Goal: Task Accomplishment & Management: Use online tool/utility

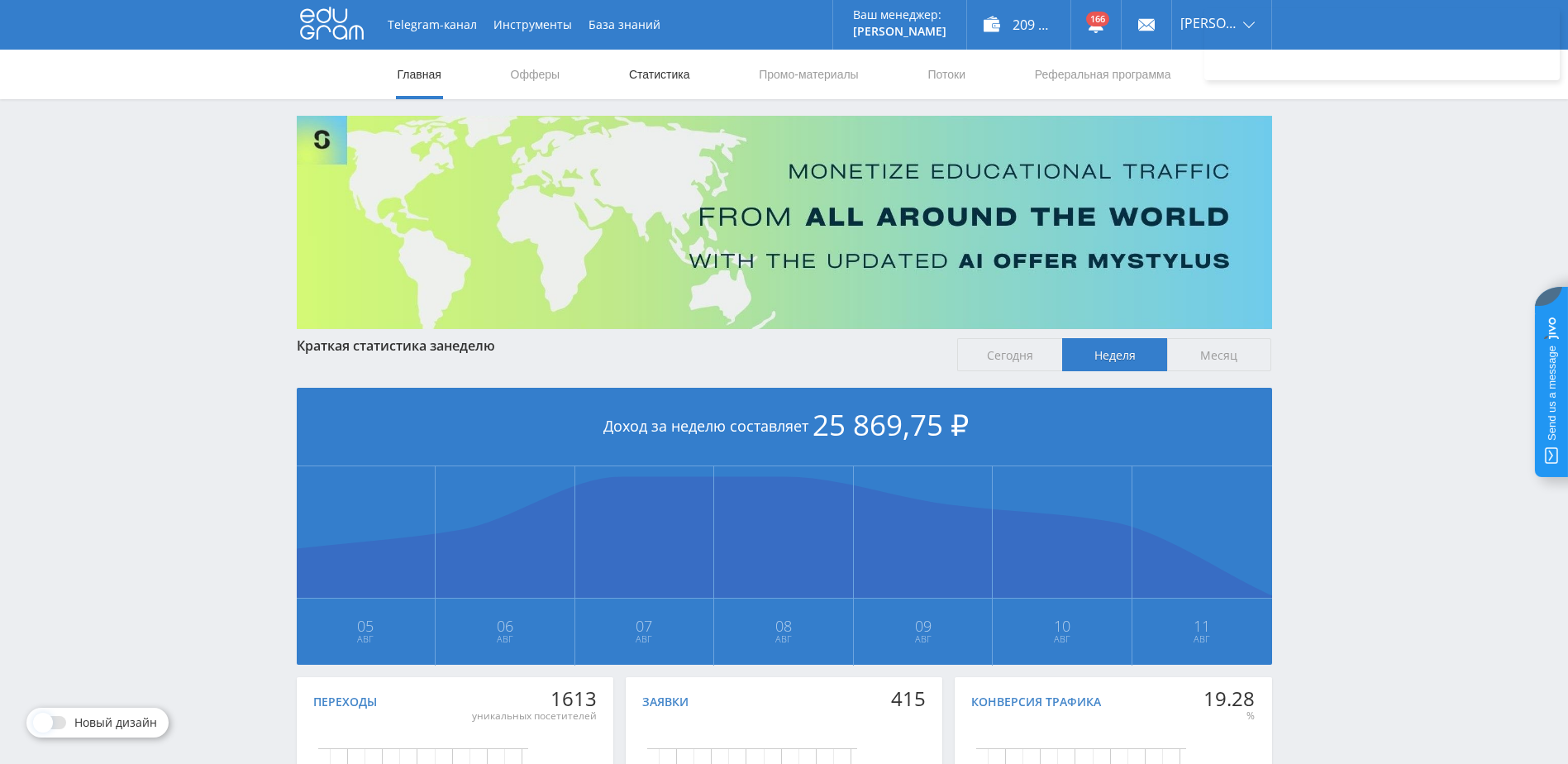
click at [661, 80] on link "Статистика" at bounding box center [660, 74] width 65 height 50
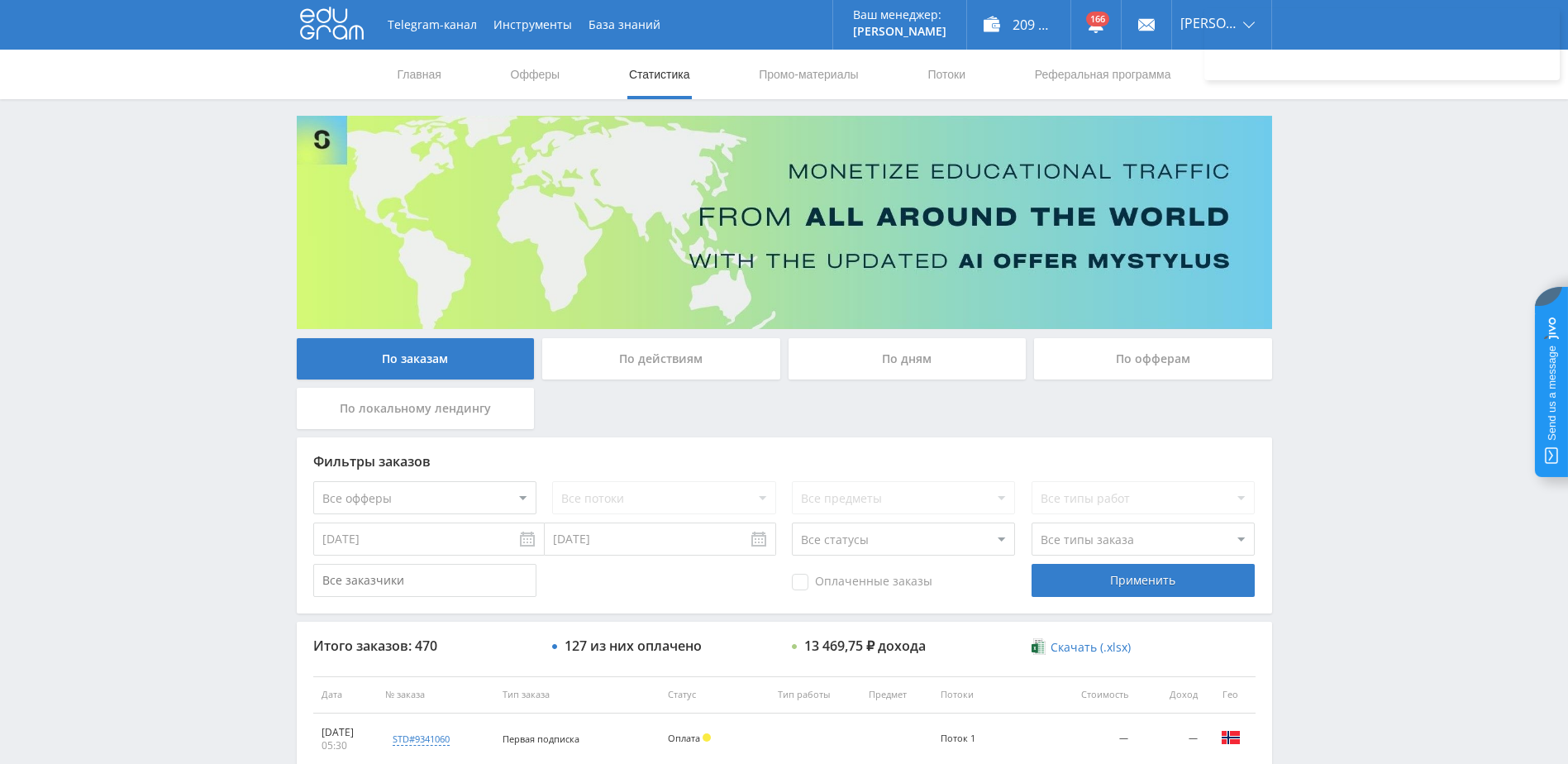
click at [882, 363] on div "По дням" at bounding box center [907, 359] width 238 height 41
click at [0, 0] on input "По дням" at bounding box center [0, 0] width 0 height 0
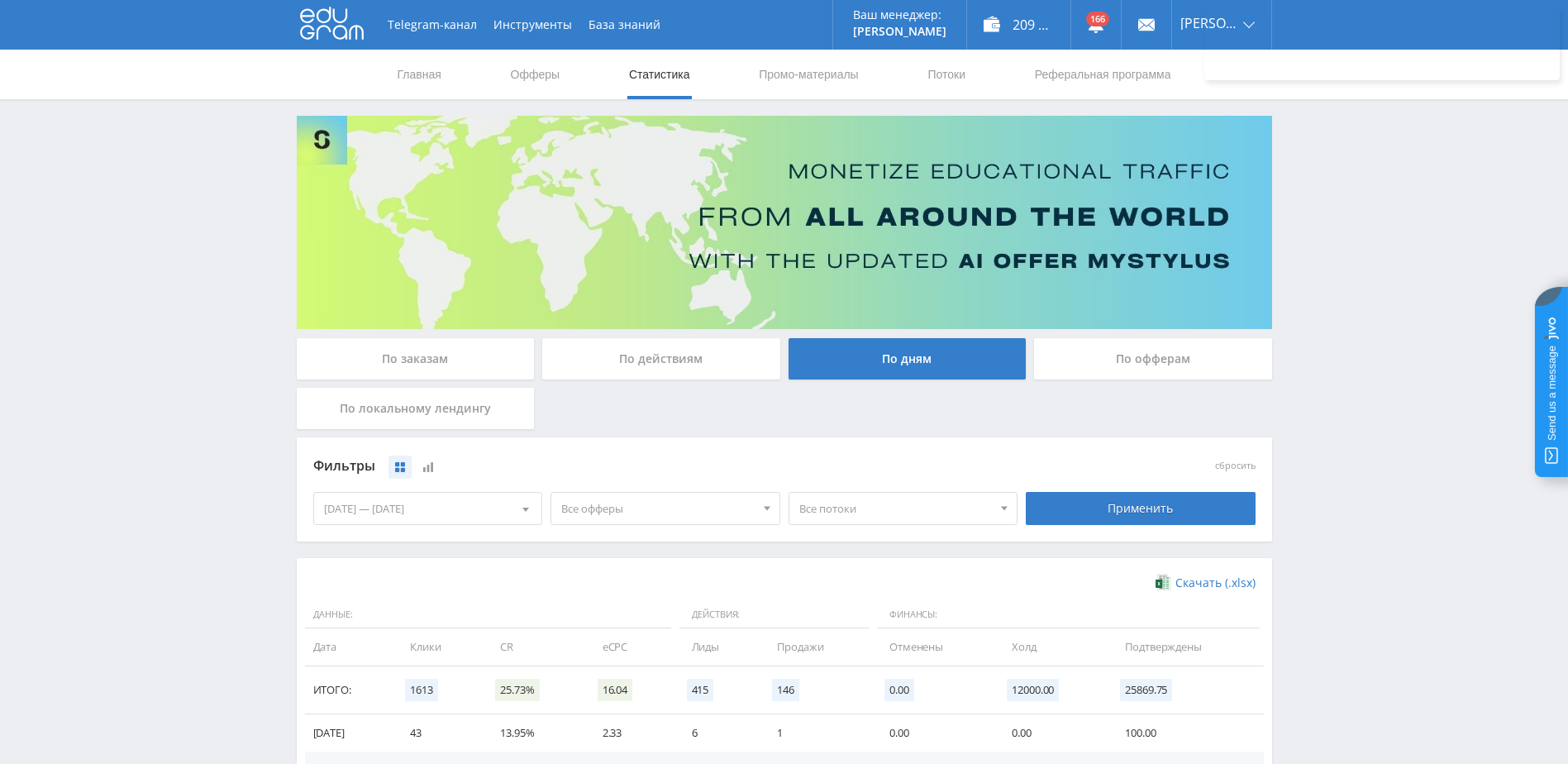
click at [454, 504] on div "05.08.2025 — 11.08.2025" at bounding box center [428, 508] width 228 height 31
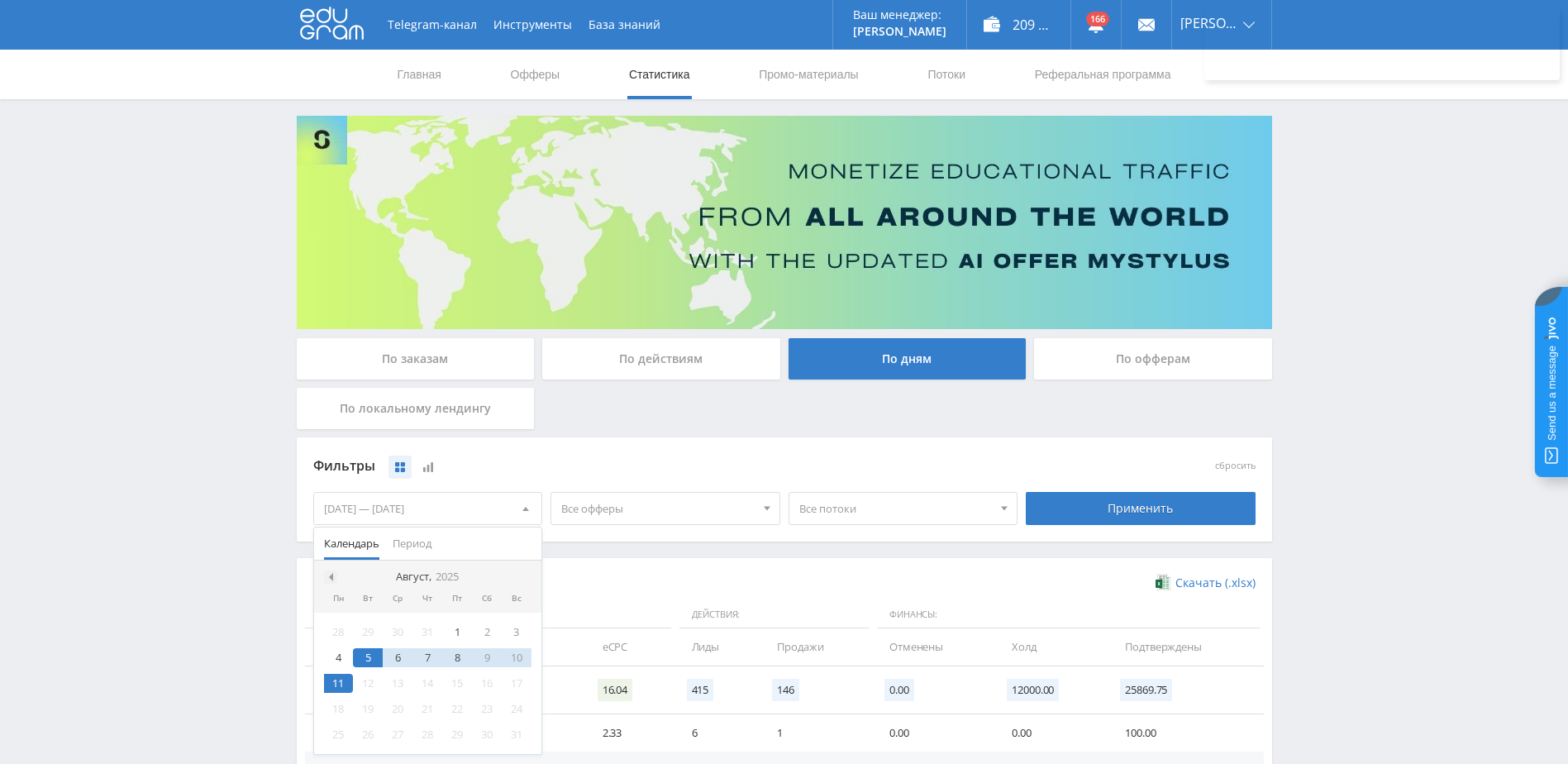
click at [328, 576] on span at bounding box center [328, 576] width 8 height 8
click at [363, 635] on div "1" at bounding box center [368, 632] width 30 height 19
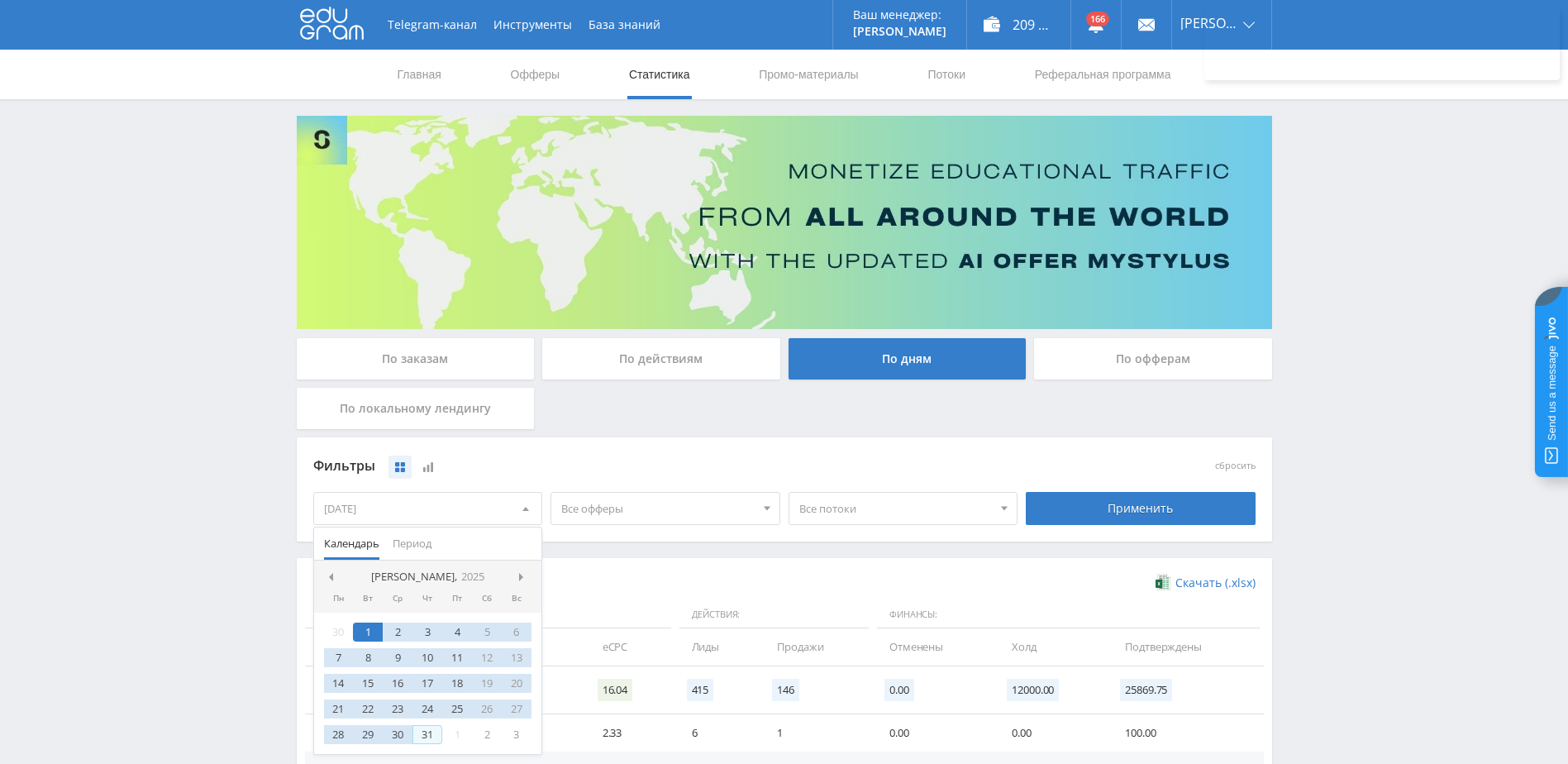
click at [425, 726] on div "31" at bounding box center [428, 735] width 30 height 19
click at [1053, 497] on div "Применить" at bounding box center [1140, 508] width 230 height 33
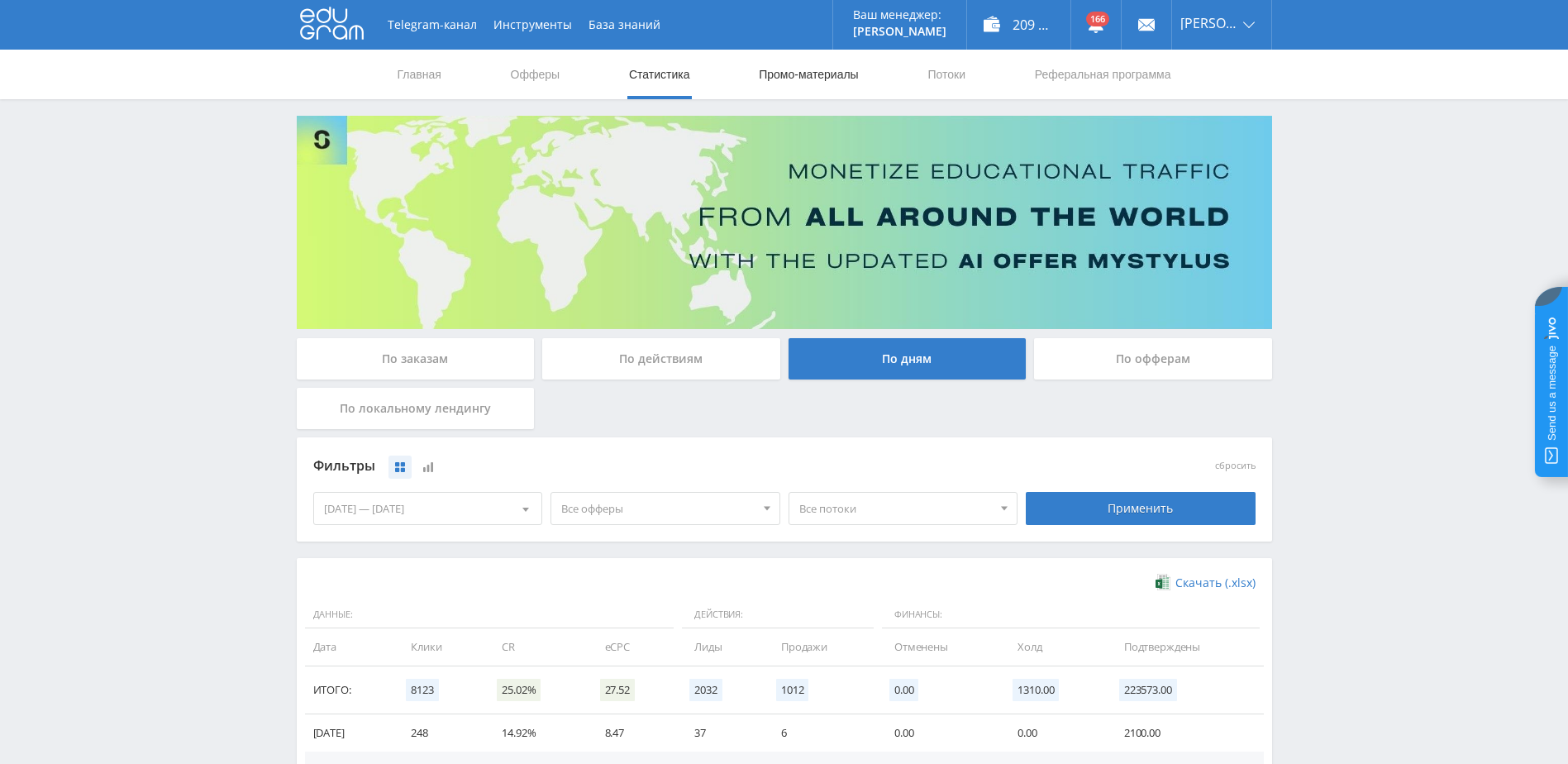
click at [839, 78] on link "Промо-материалы" at bounding box center [808, 74] width 102 height 50
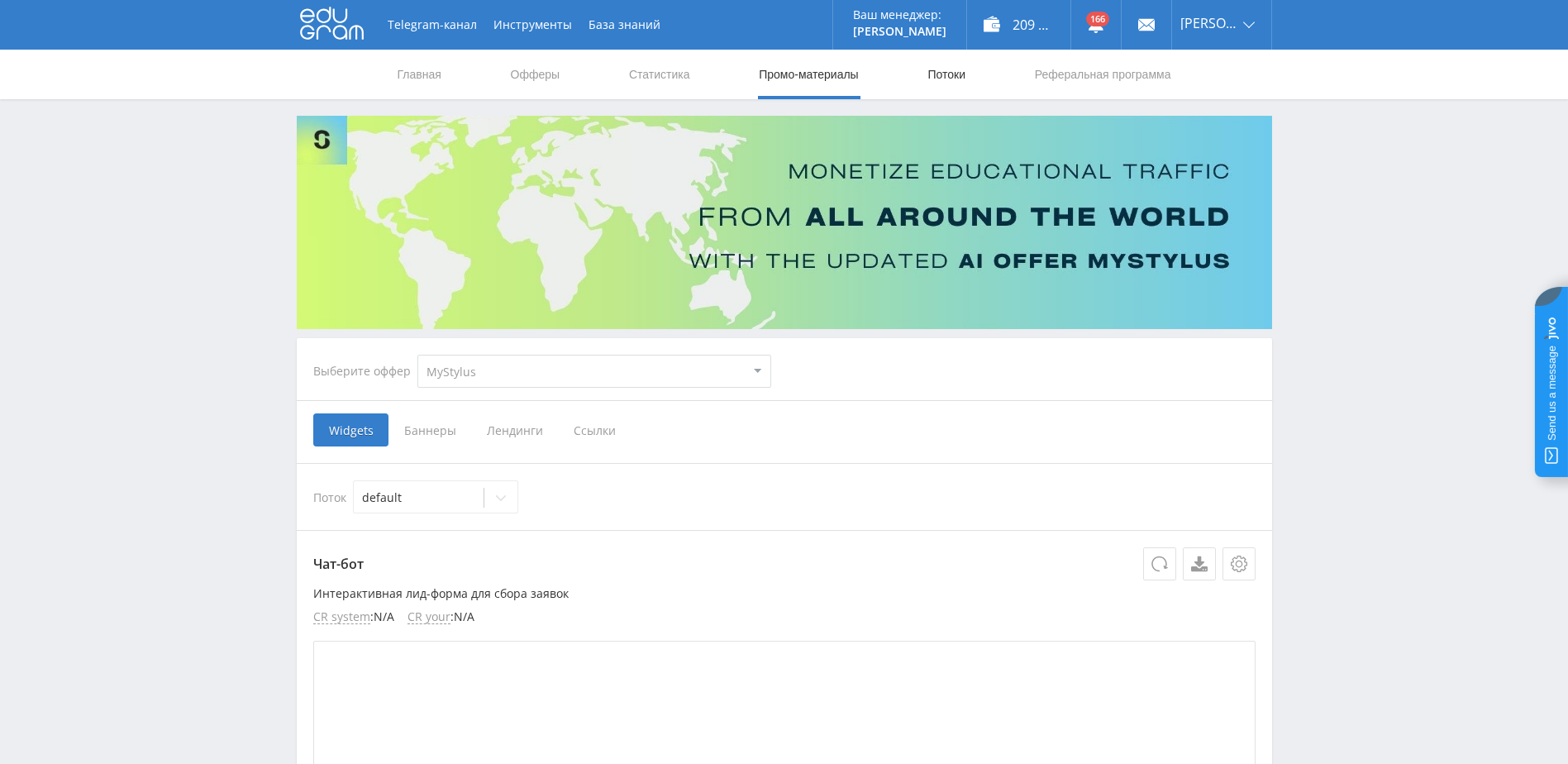
click at [939, 78] on link "Потоки" at bounding box center [947, 74] width 41 height 50
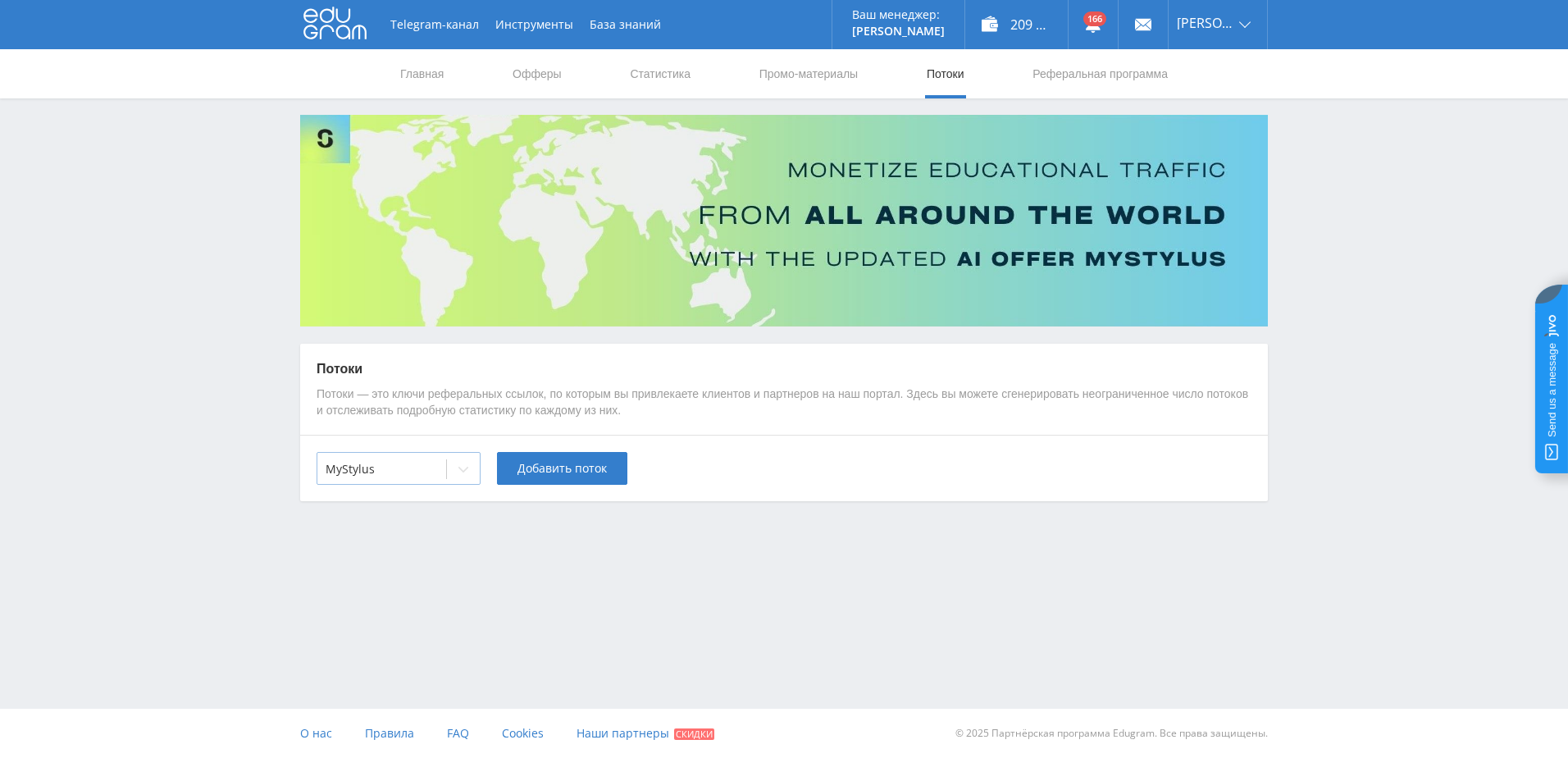
click at [375, 483] on div "MyStylus" at bounding box center [399, 467] width 164 height 33
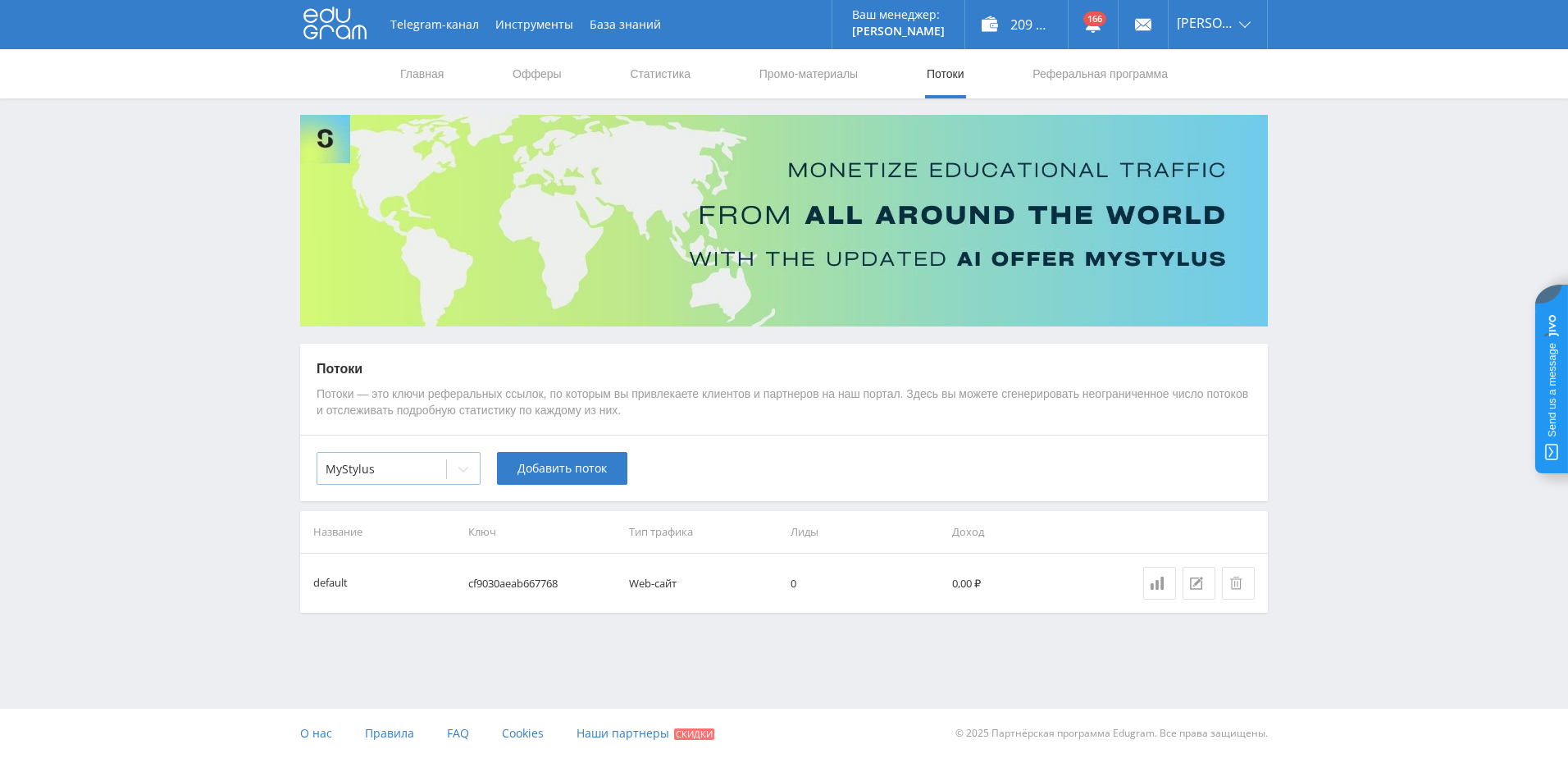
click at [441, 458] on div "MyStylus" at bounding box center [382, 469] width 128 height 23
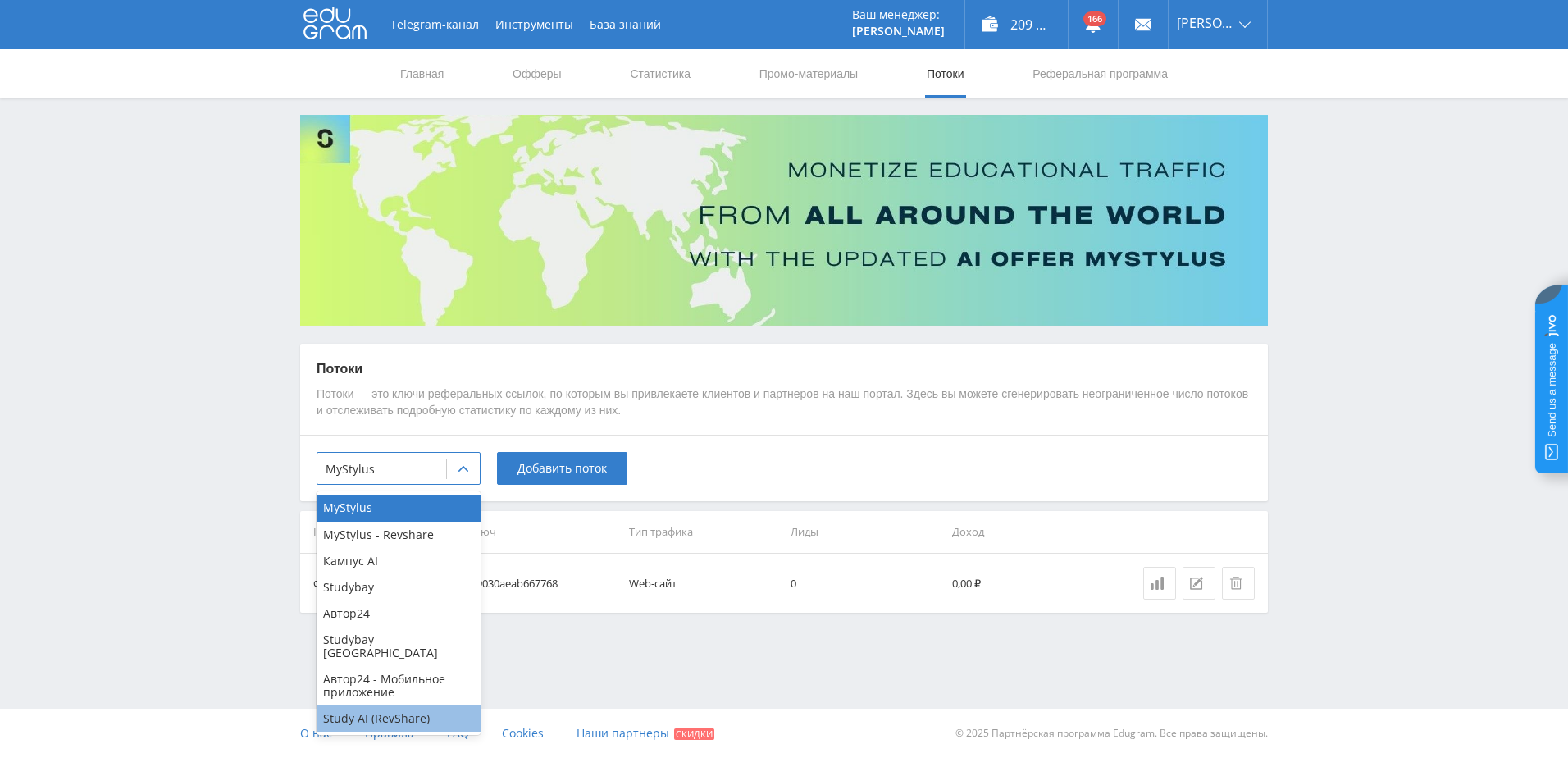
click at [424, 711] on div "Study AI (RevShare)" at bounding box center [399, 719] width 164 height 26
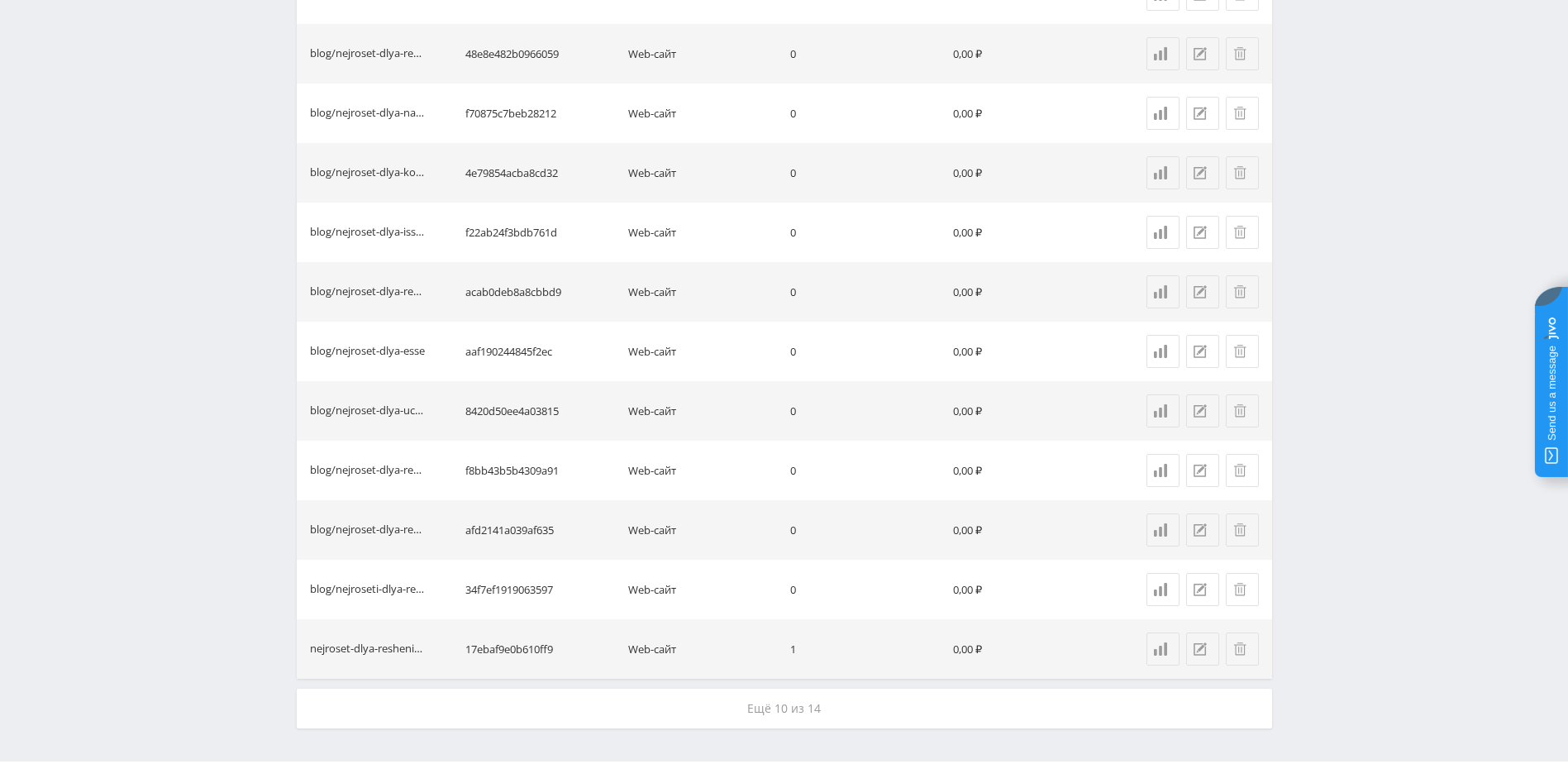
scroll to position [1117, 0]
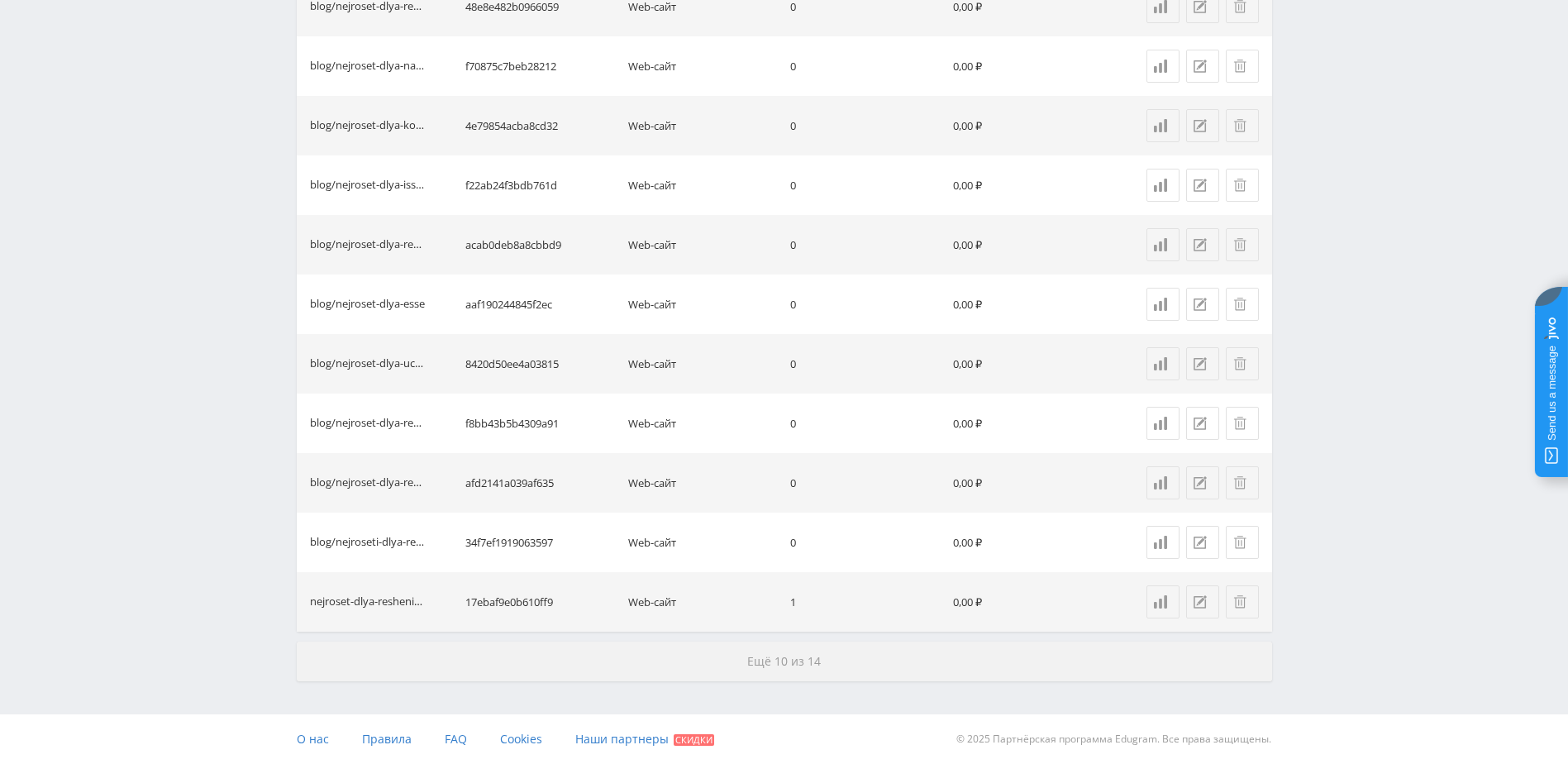
click at [730, 656] on button "Ещё 10 из 14" at bounding box center [784, 662] width 976 height 39
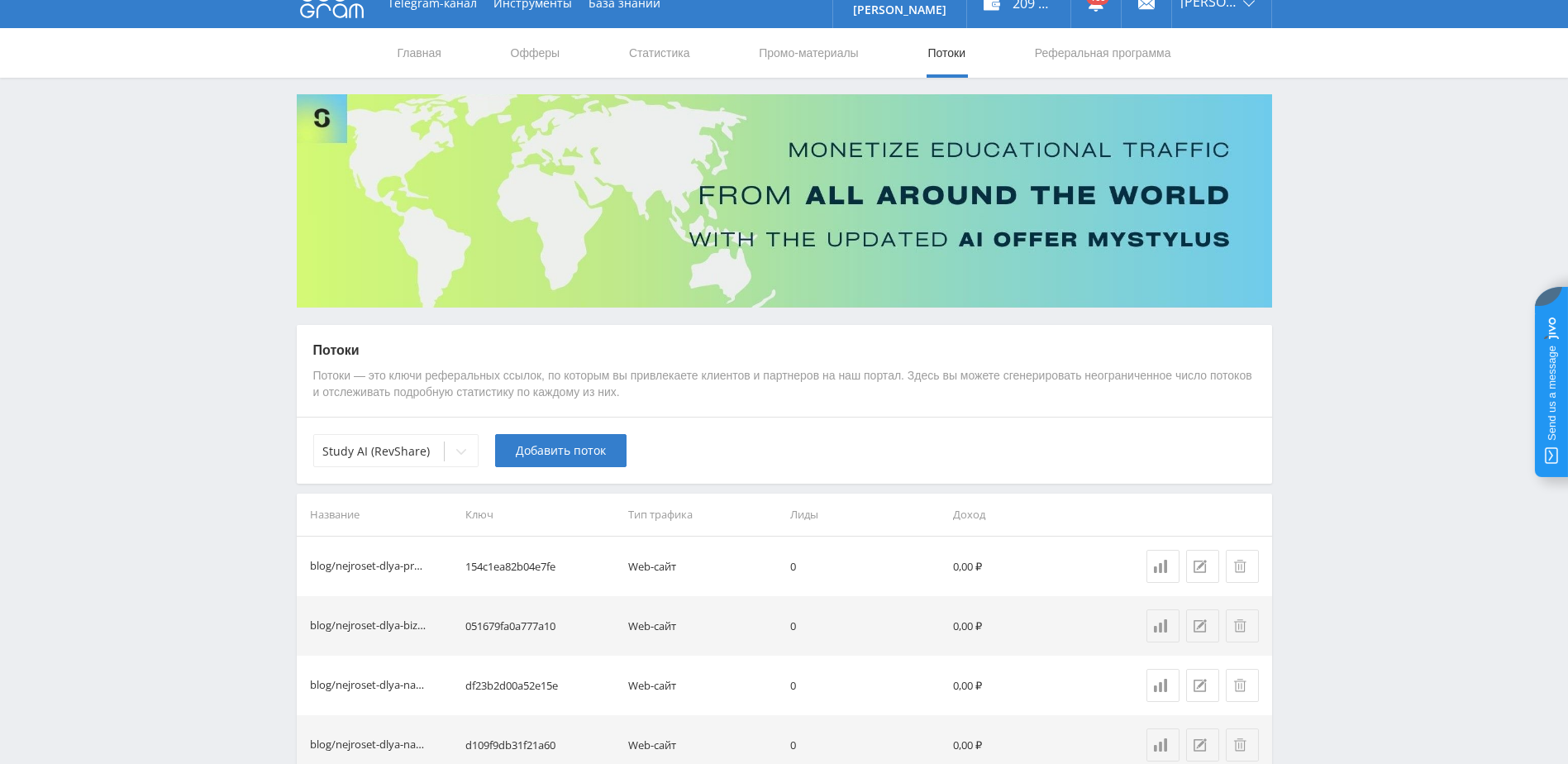
scroll to position [0, 0]
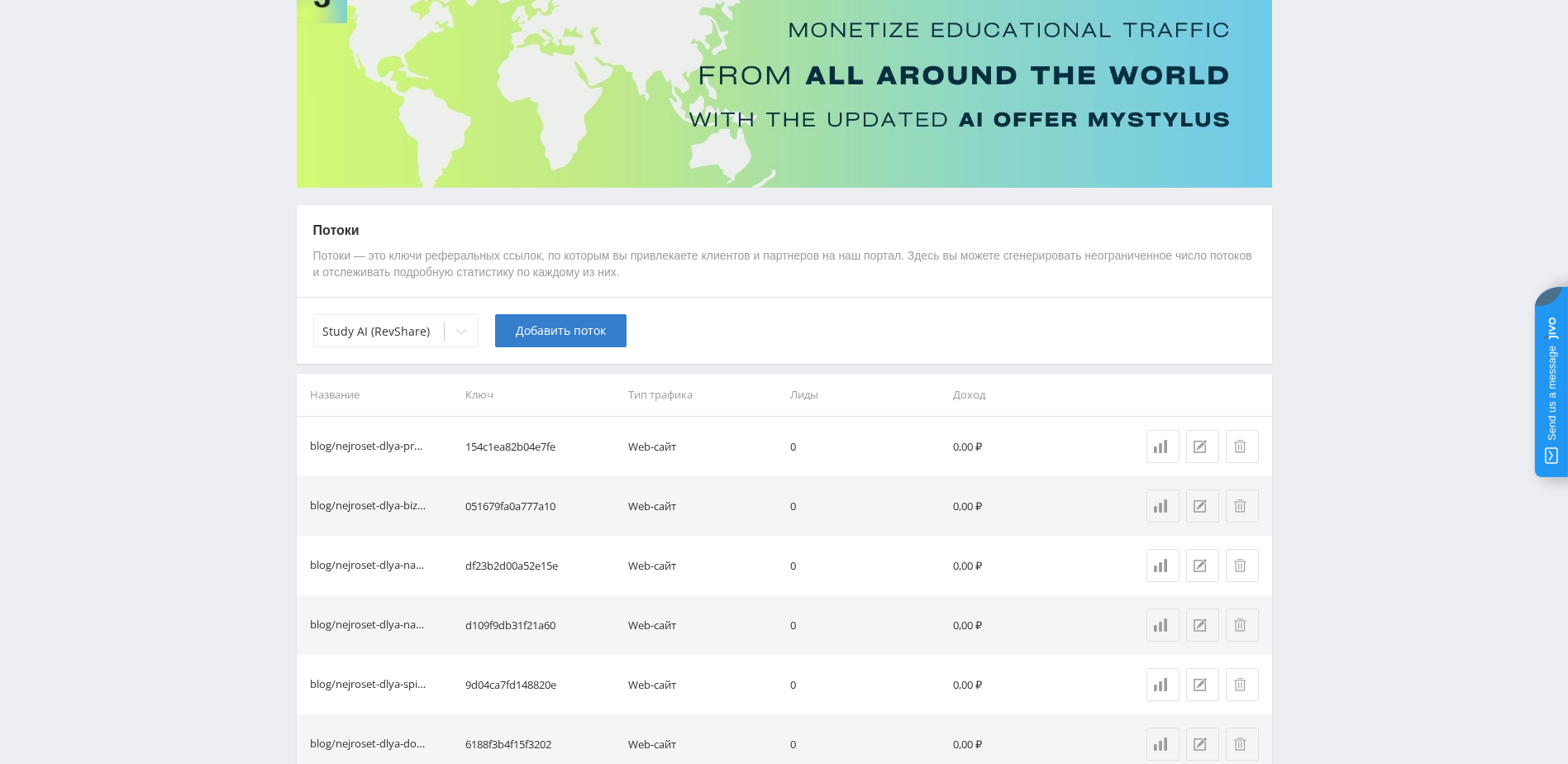
scroll to position [248, 0]
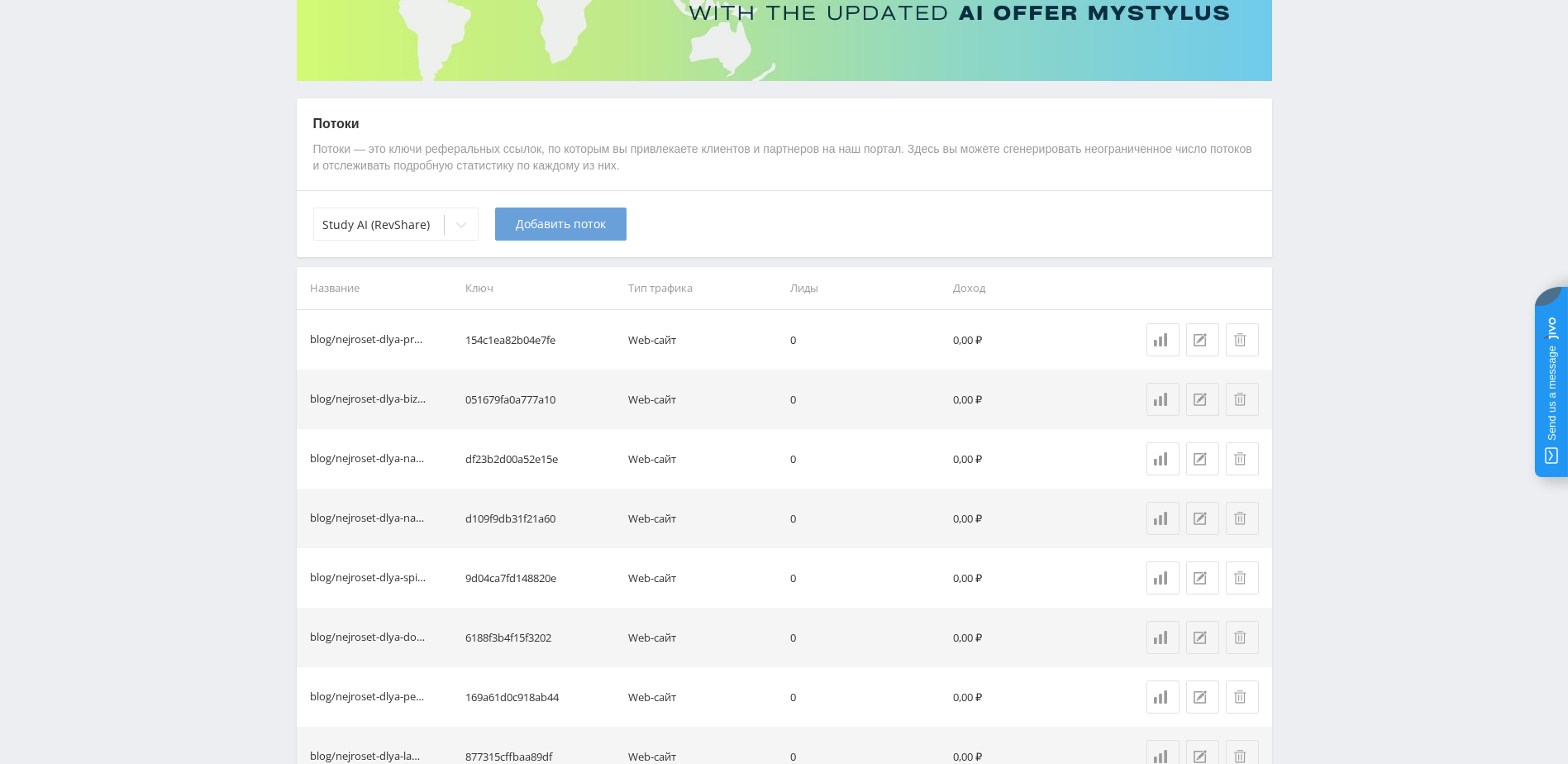
click at [575, 221] on span "Добавить поток" at bounding box center [561, 224] width 90 height 13
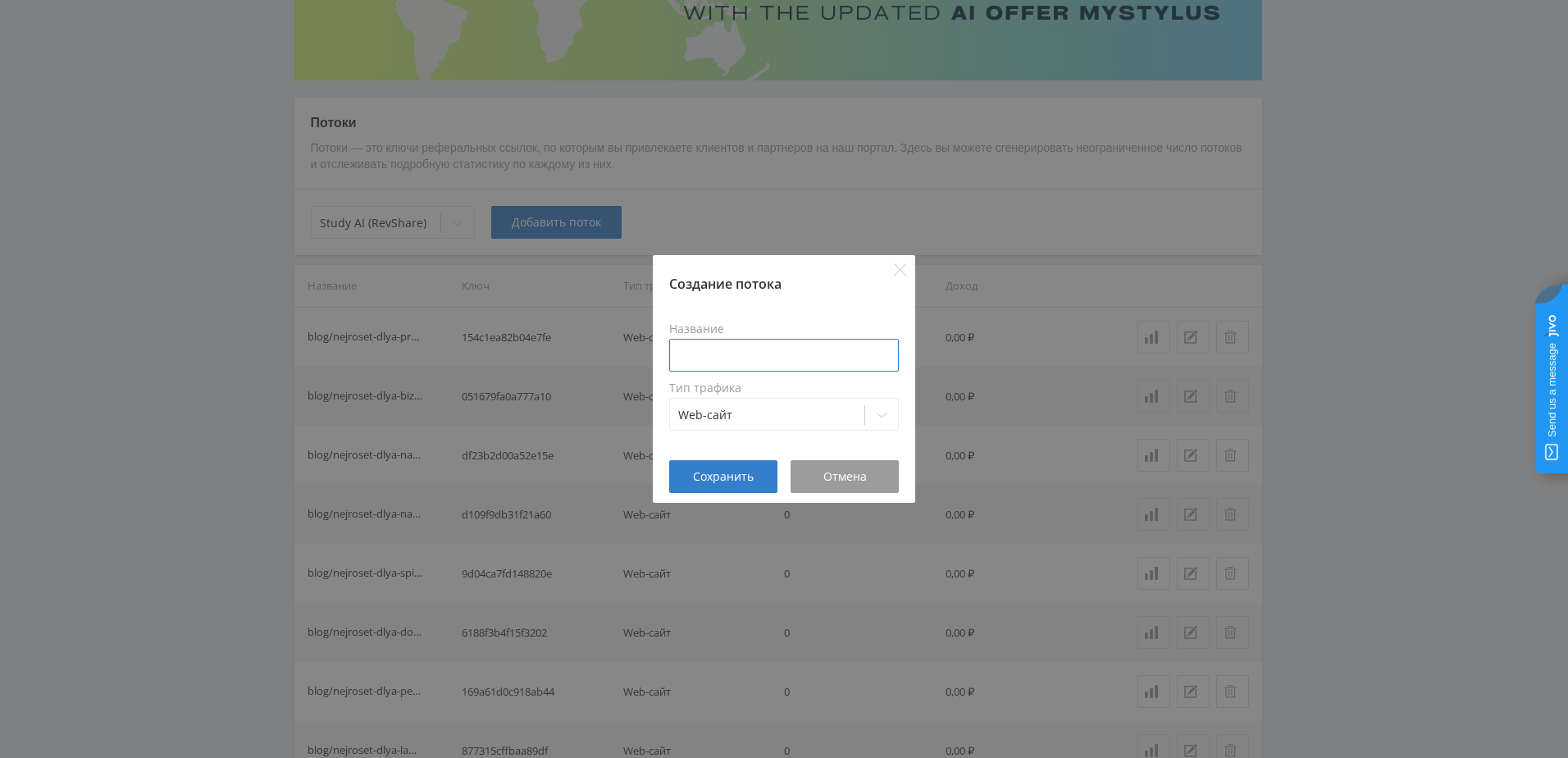
click at [729, 359] on input at bounding box center [784, 355] width 230 height 33
click at [851, 477] on span "Отмена" at bounding box center [845, 477] width 44 height 13
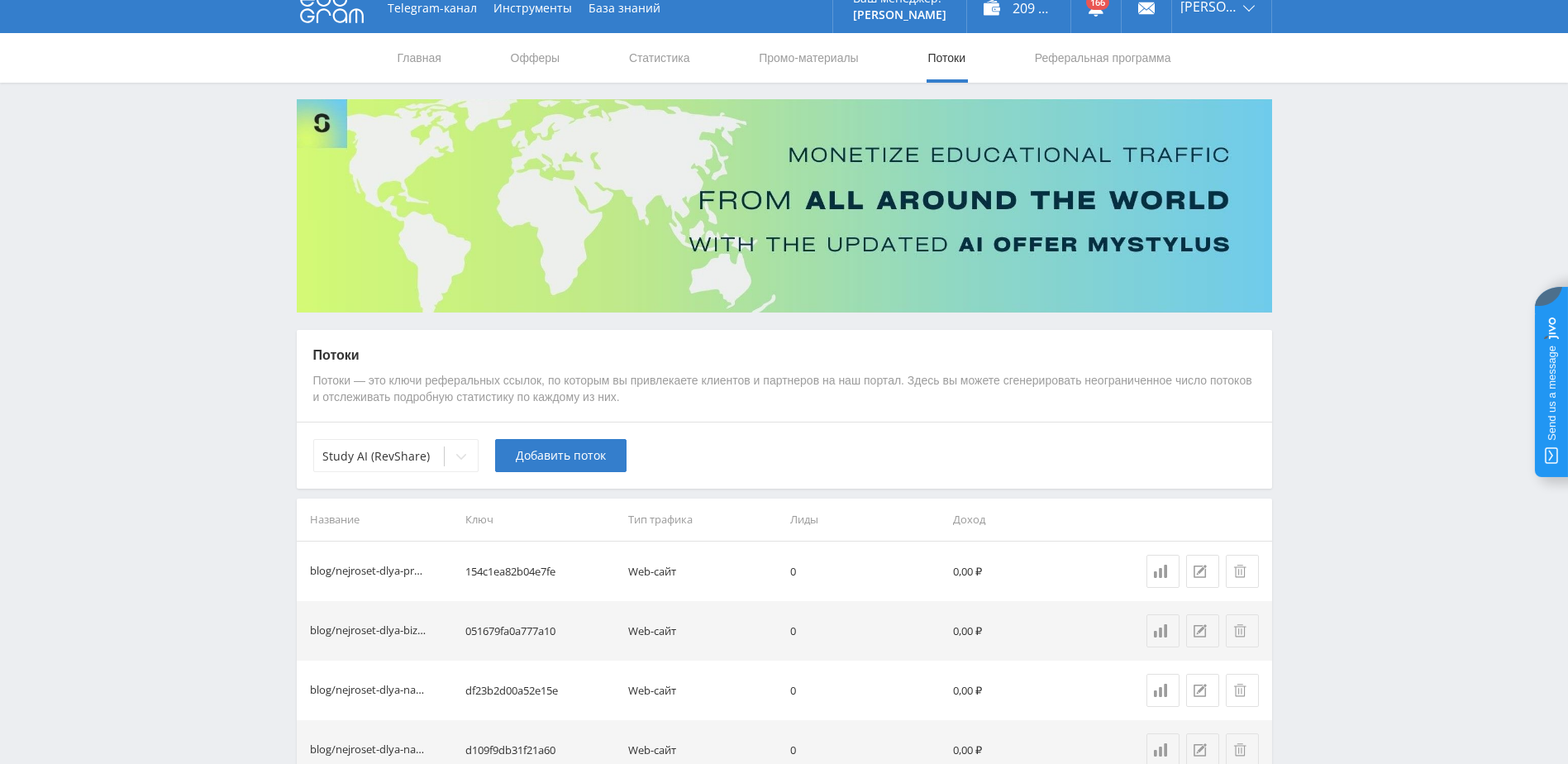
scroll to position [0, 0]
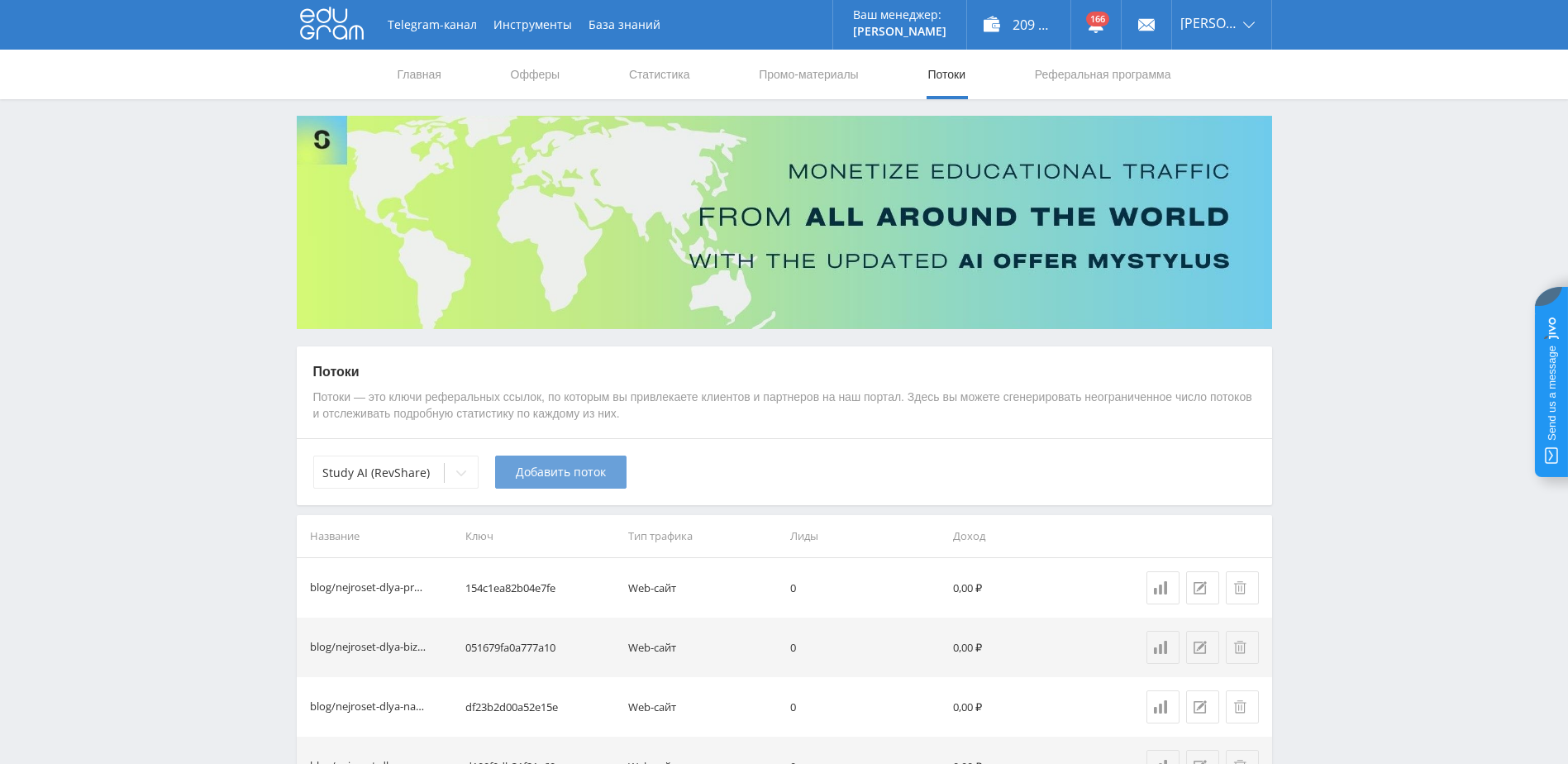
click at [555, 468] on span "Добавить поток" at bounding box center [561, 472] width 90 height 13
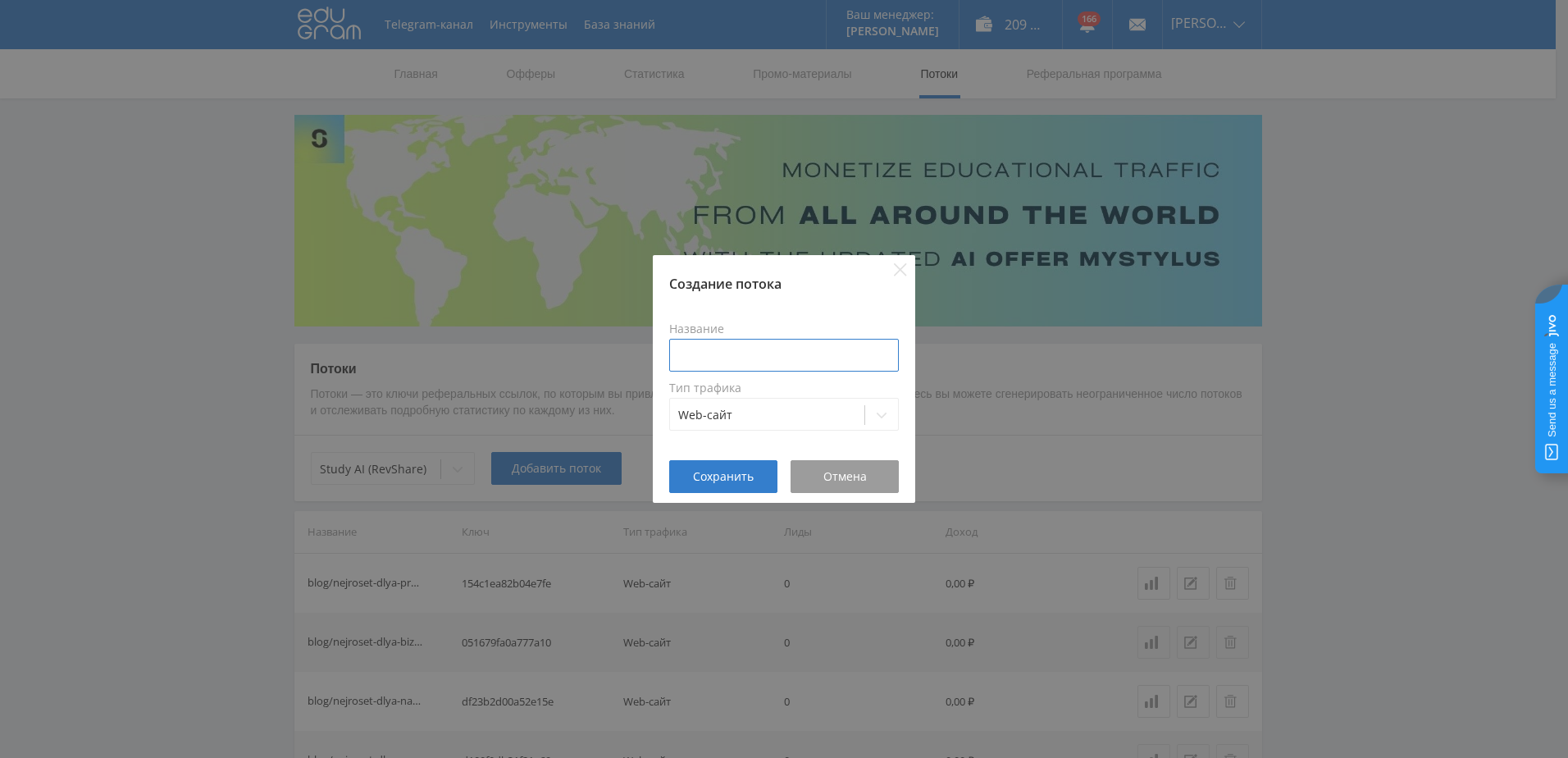
click at [737, 358] on input at bounding box center [784, 355] width 230 height 33
type input "chat_gpt5"
click at [719, 406] on div "Web-сайт" at bounding box center [767, 414] width 195 height 23
click at [858, 385] on label "Тип трафика" at bounding box center [784, 388] width 230 height 13
click at [728, 477] on span "Сохранить" at bounding box center [723, 477] width 61 height 13
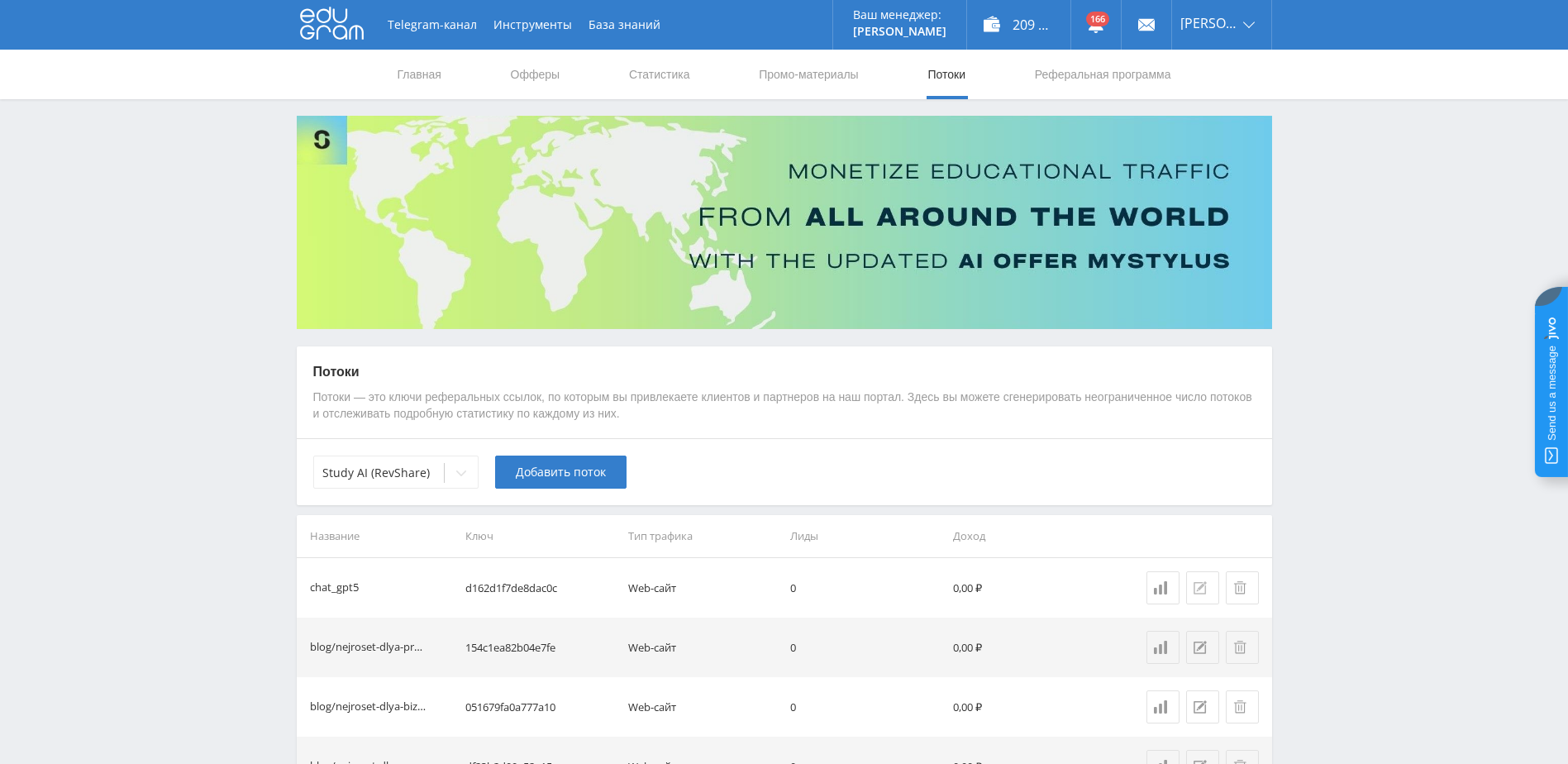
click at [1199, 586] on icon at bounding box center [1200, 588] width 13 height 13
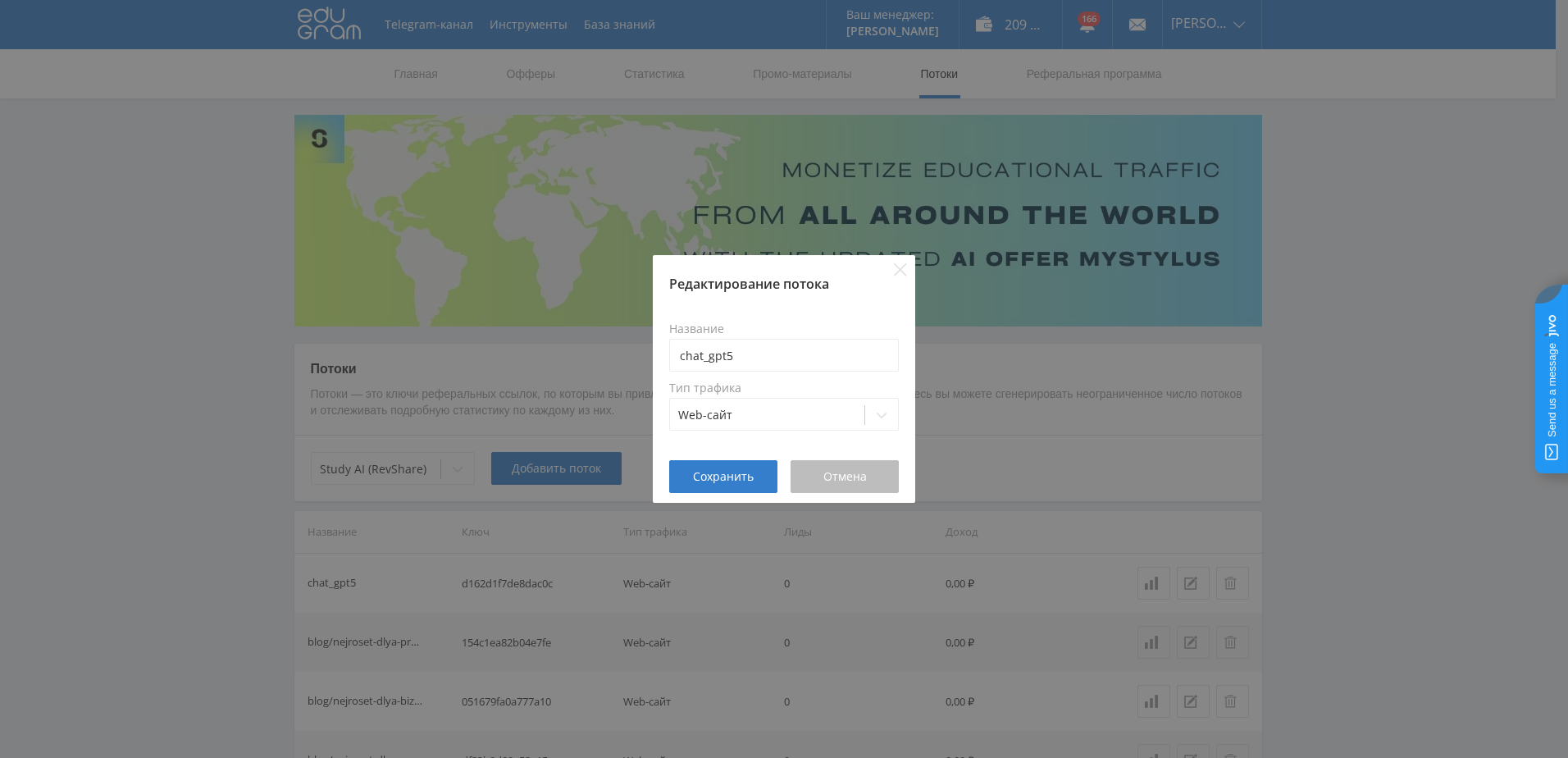
click at [823, 476] on span "Отмена" at bounding box center [845, 477] width 44 height 13
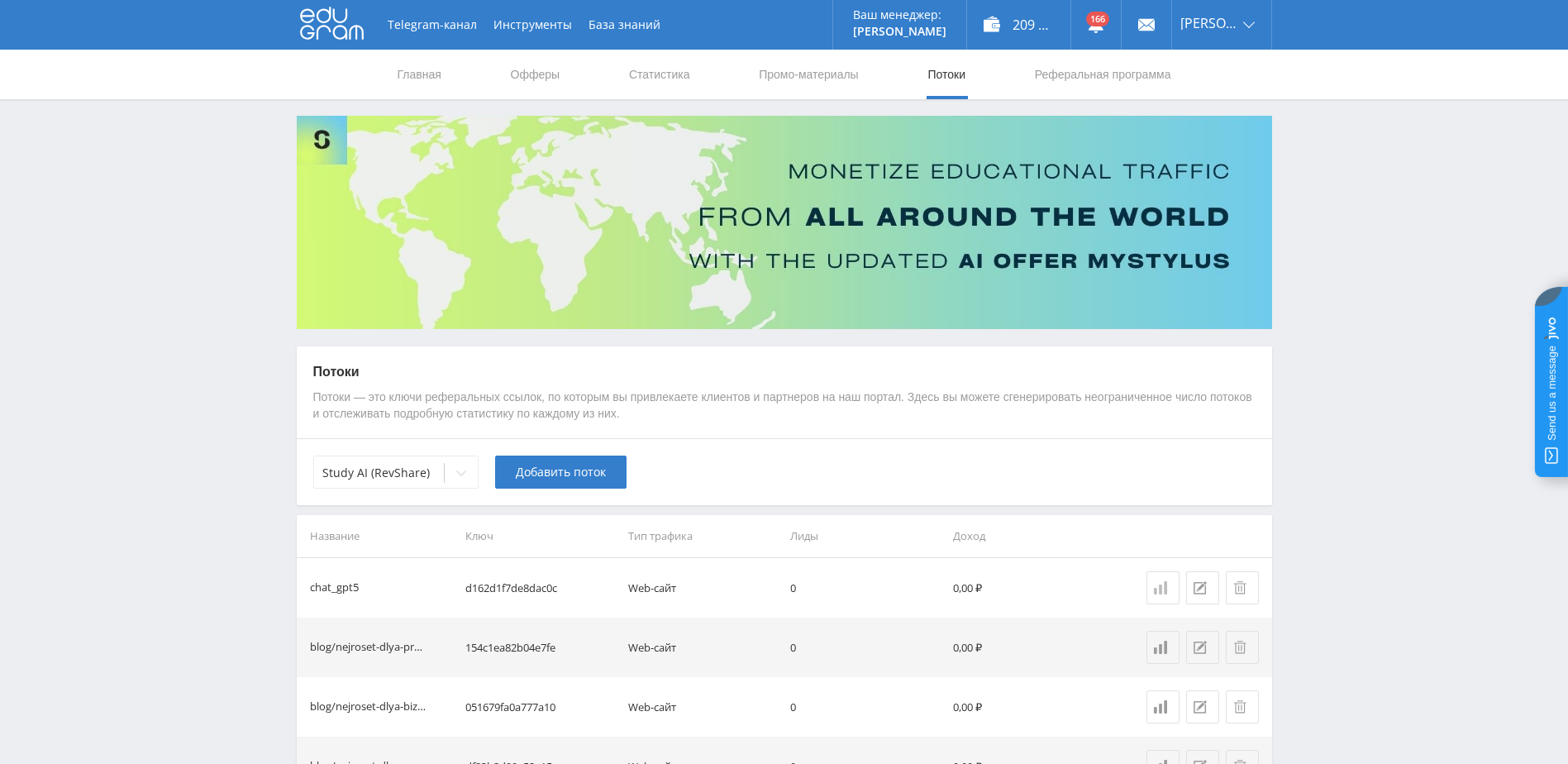
click at [1166, 594] on link at bounding box center [1163, 588] width 33 height 33
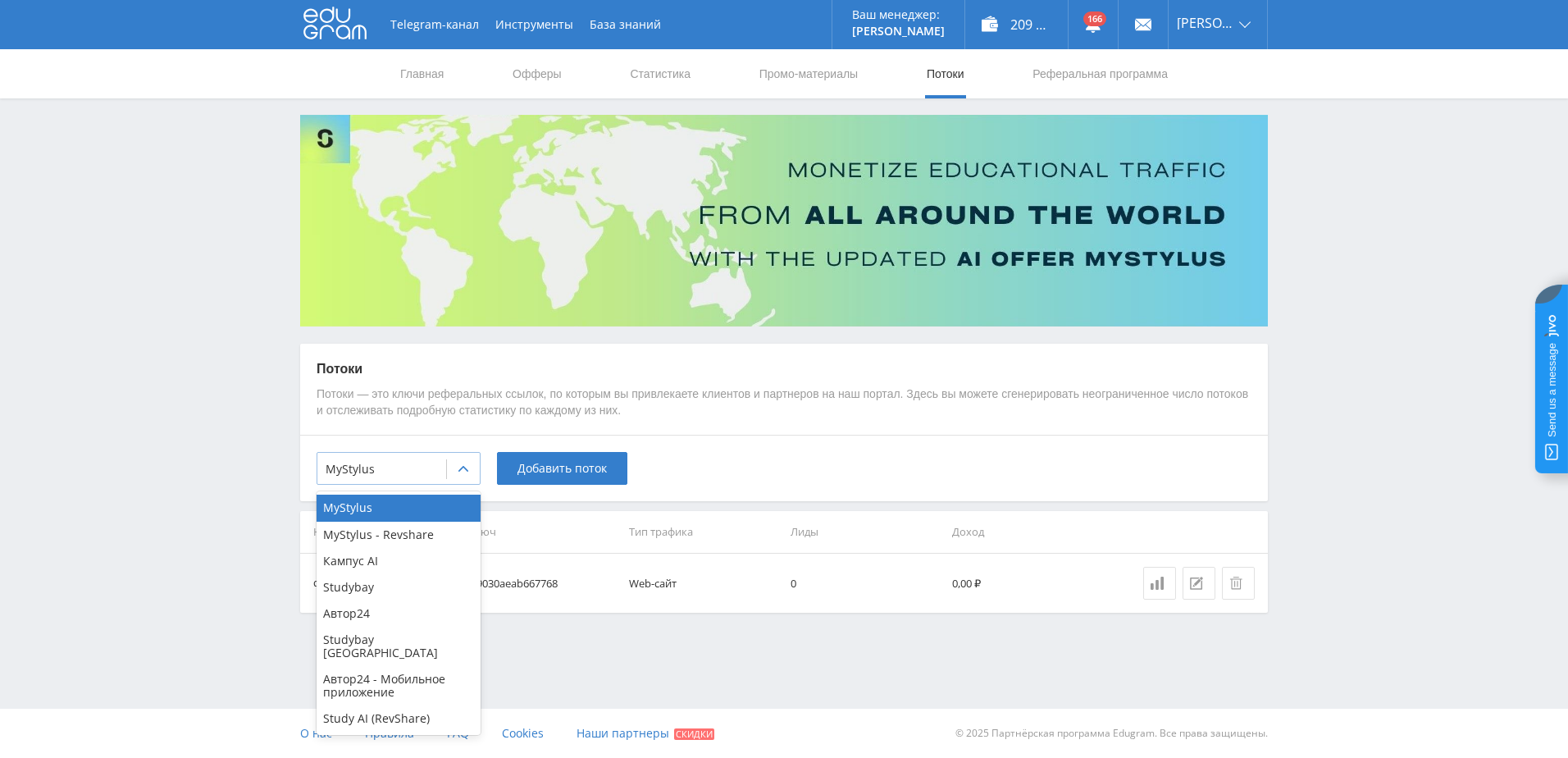
click at [422, 484] on div "MyStylus" at bounding box center [399, 467] width 164 height 33
click at [399, 706] on div "Study AI (RevShare)" at bounding box center [399, 719] width 164 height 26
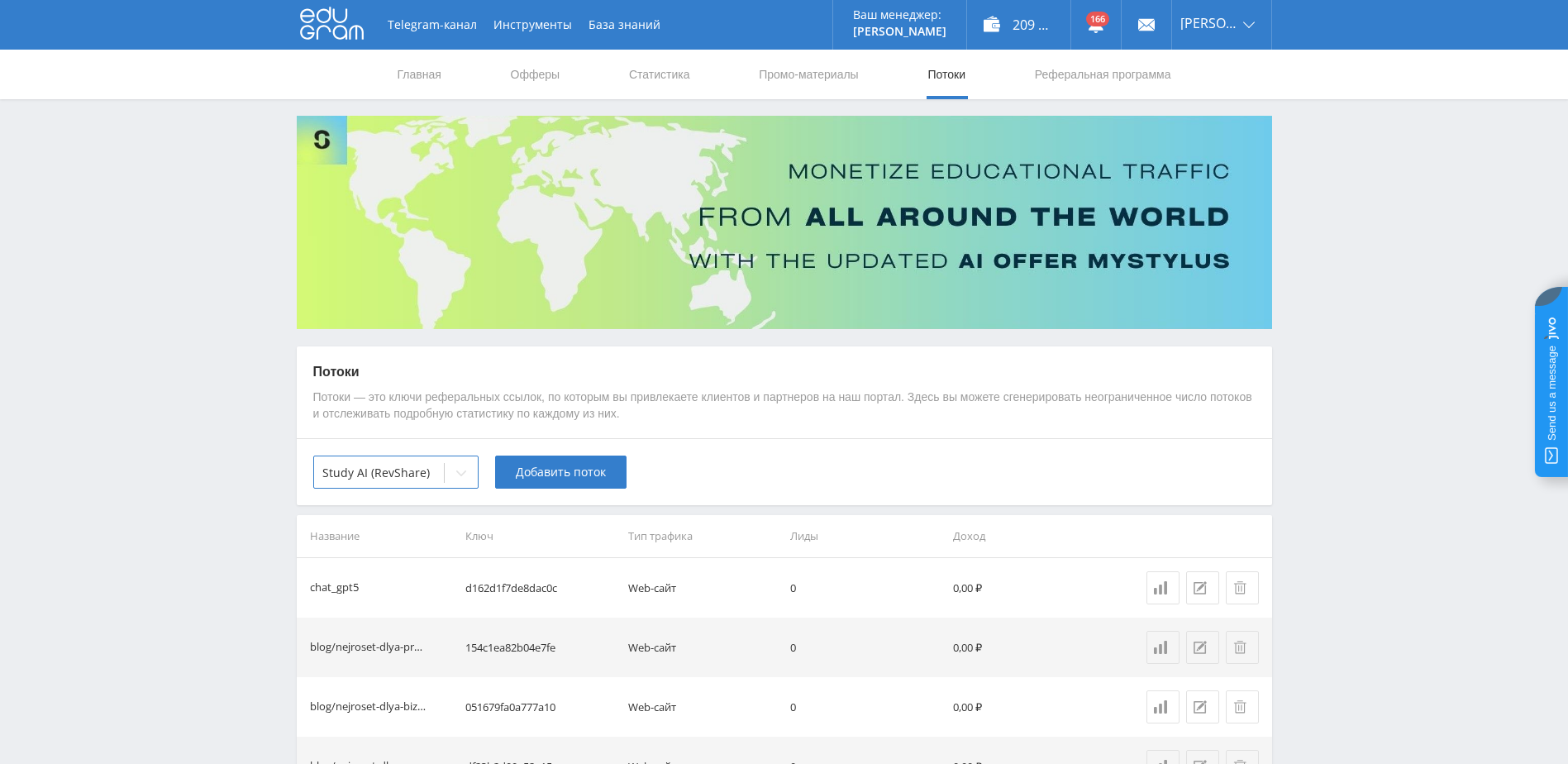
click at [543, 585] on td "d162d1f7de8dac0c" at bounding box center [540, 588] width 163 height 59
copy td "d162d1f7de8dac0c"
click at [820, 74] on link "Промо-материалы" at bounding box center [808, 74] width 102 height 50
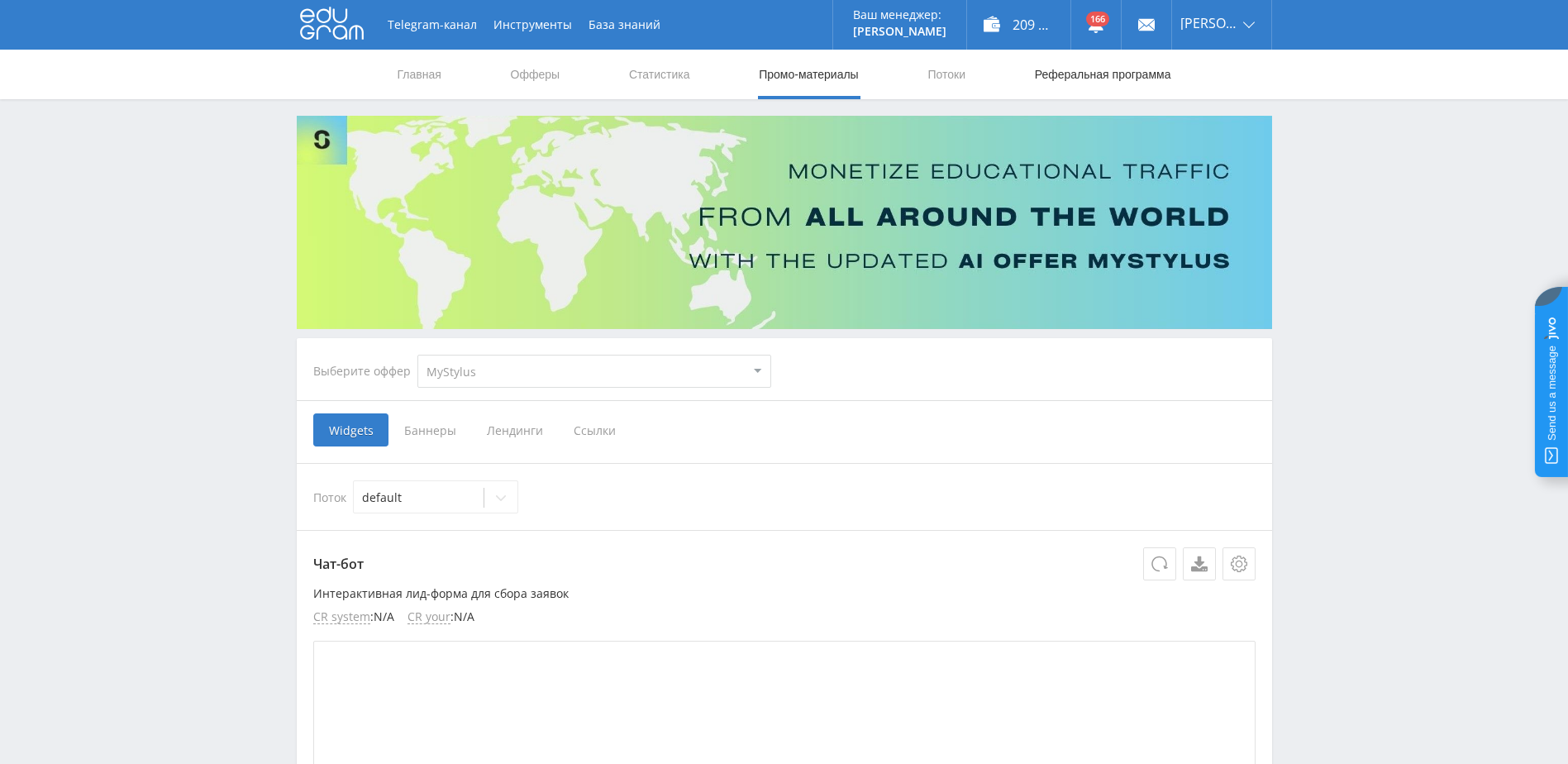
click at [1076, 78] on link "Реферальная программа" at bounding box center [1103, 74] width 140 height 50
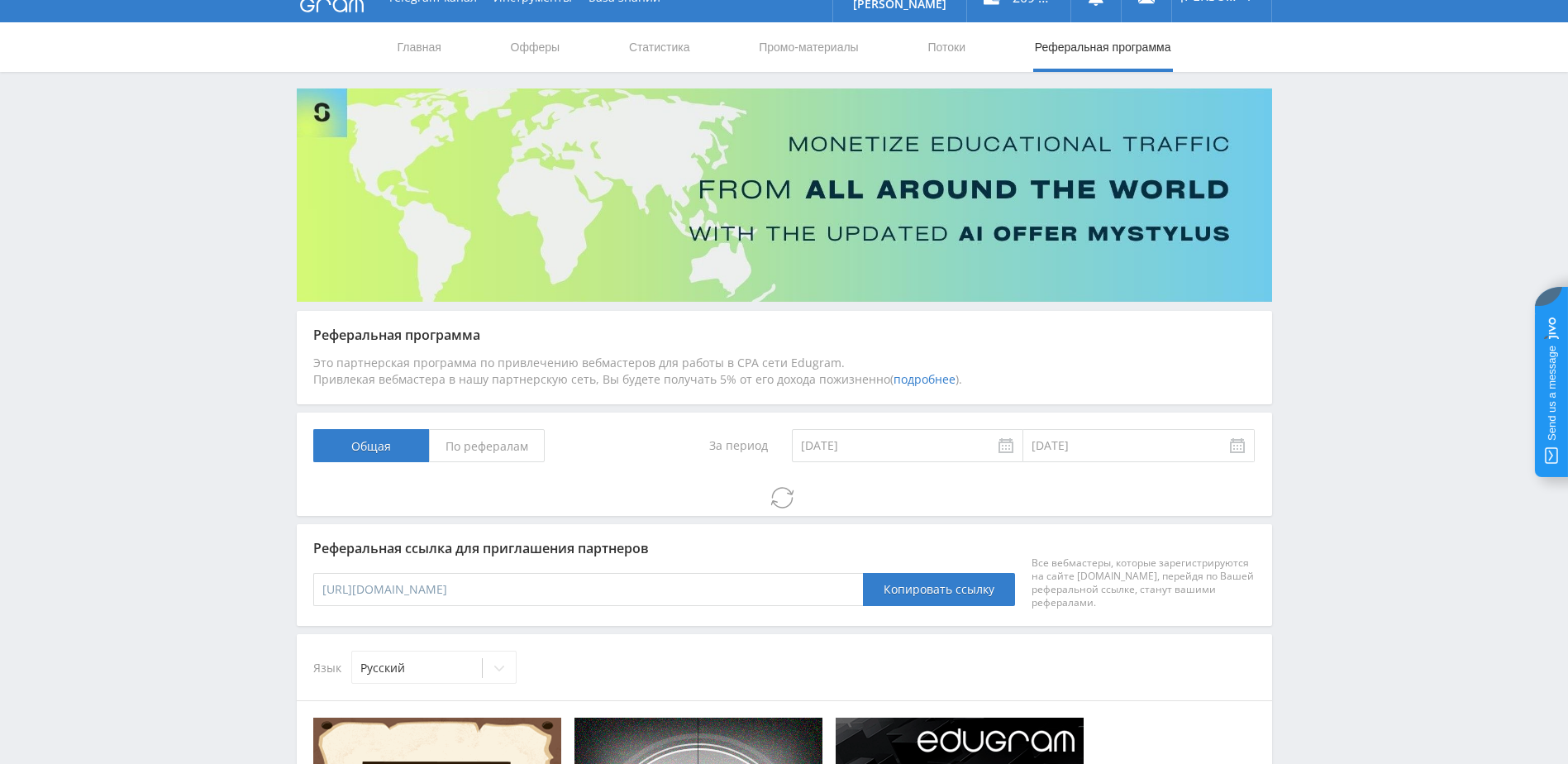
scroll to position [83, 0]
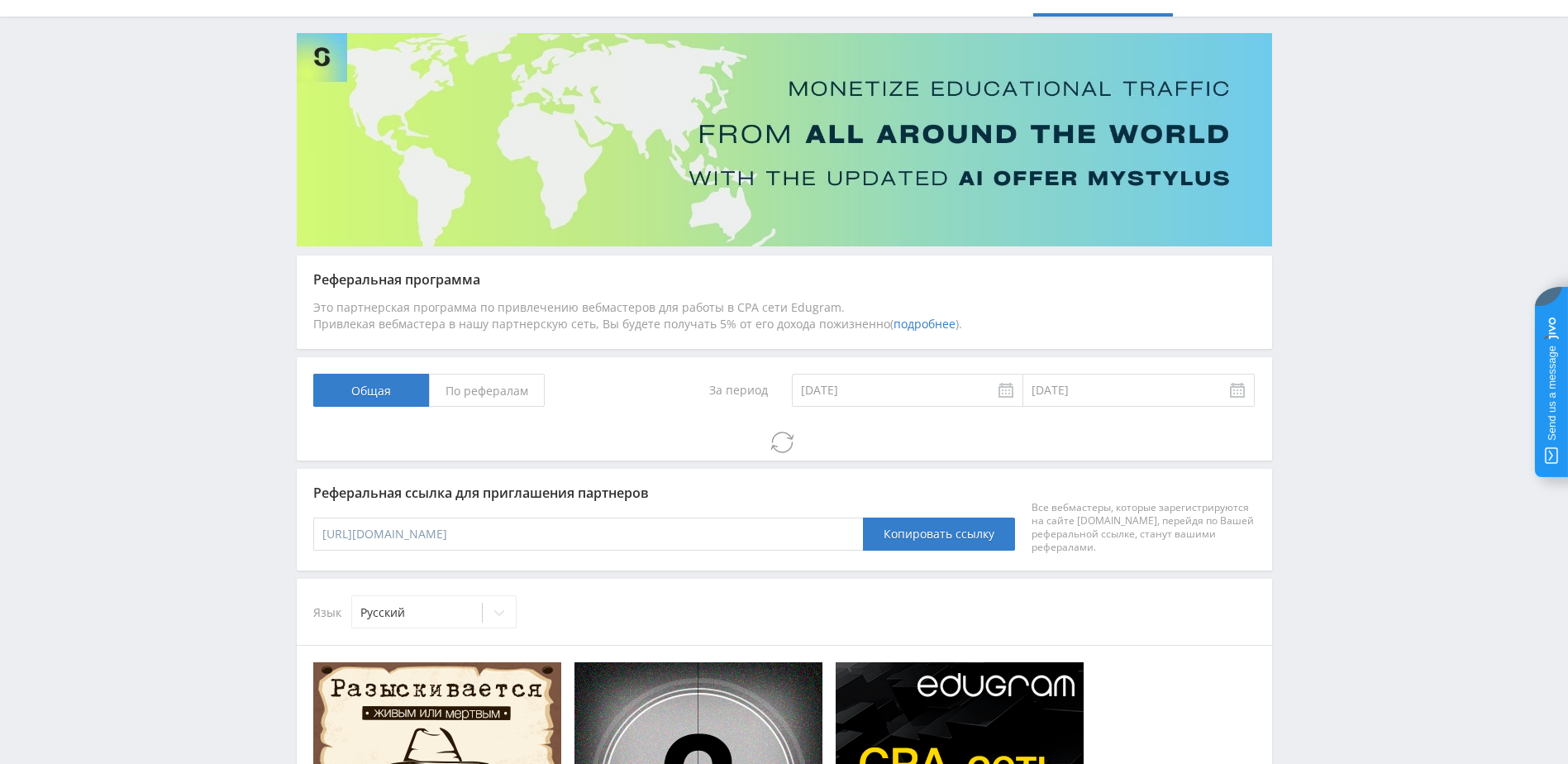
click at [517, 389] on span "По рефералам" at bounding box center [486, 390] width 115 height 33
click at [0, 0] on input "По рефералам" at bounding box center [0, 0] width 0 height 0
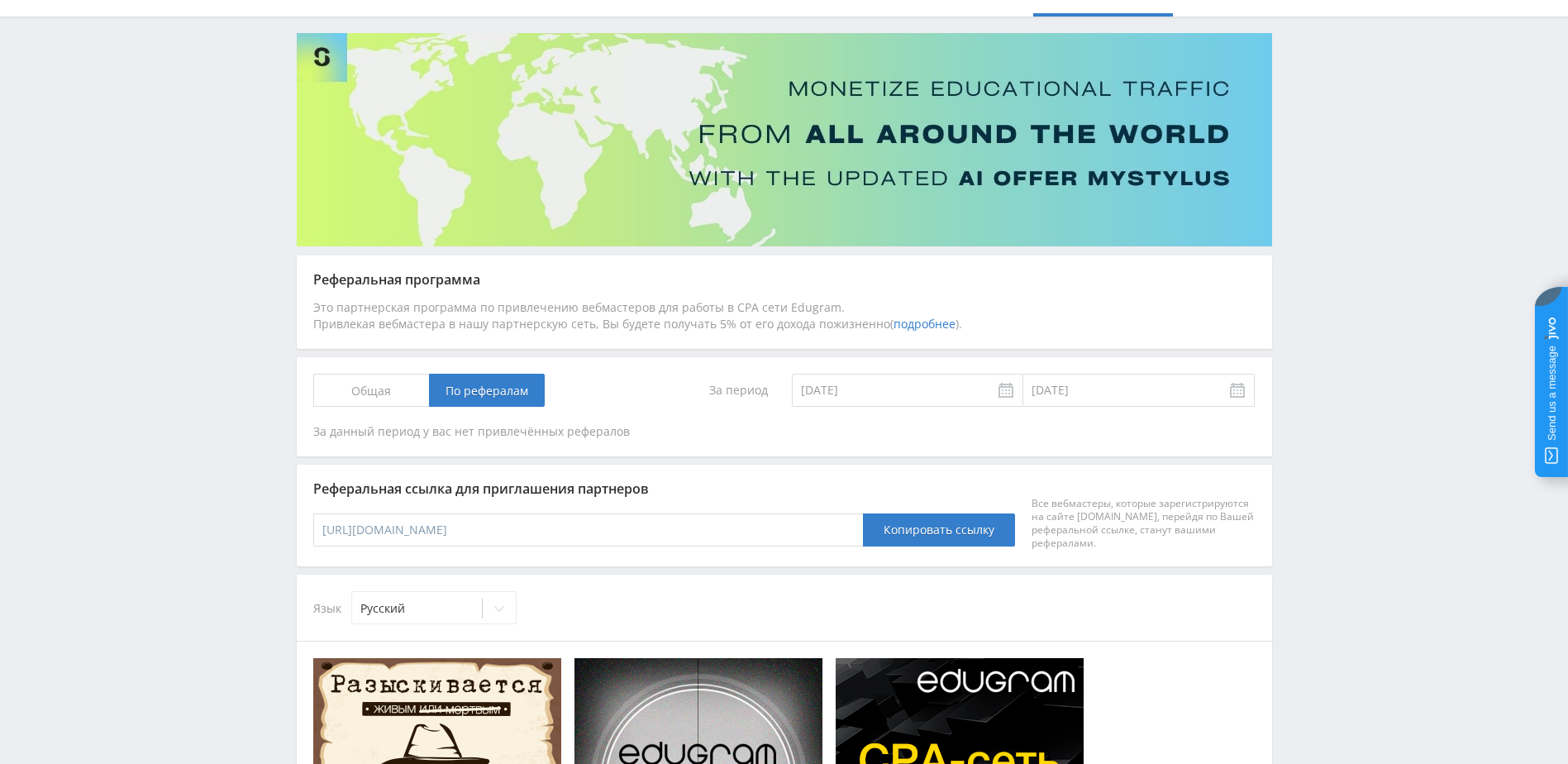
click at [382, 388] on span "Общая" at bounding box center [371, 390] width 115 height 33
click at [0, 0] on input "Общая" at bounding box center [0, 0] width 0 height 0
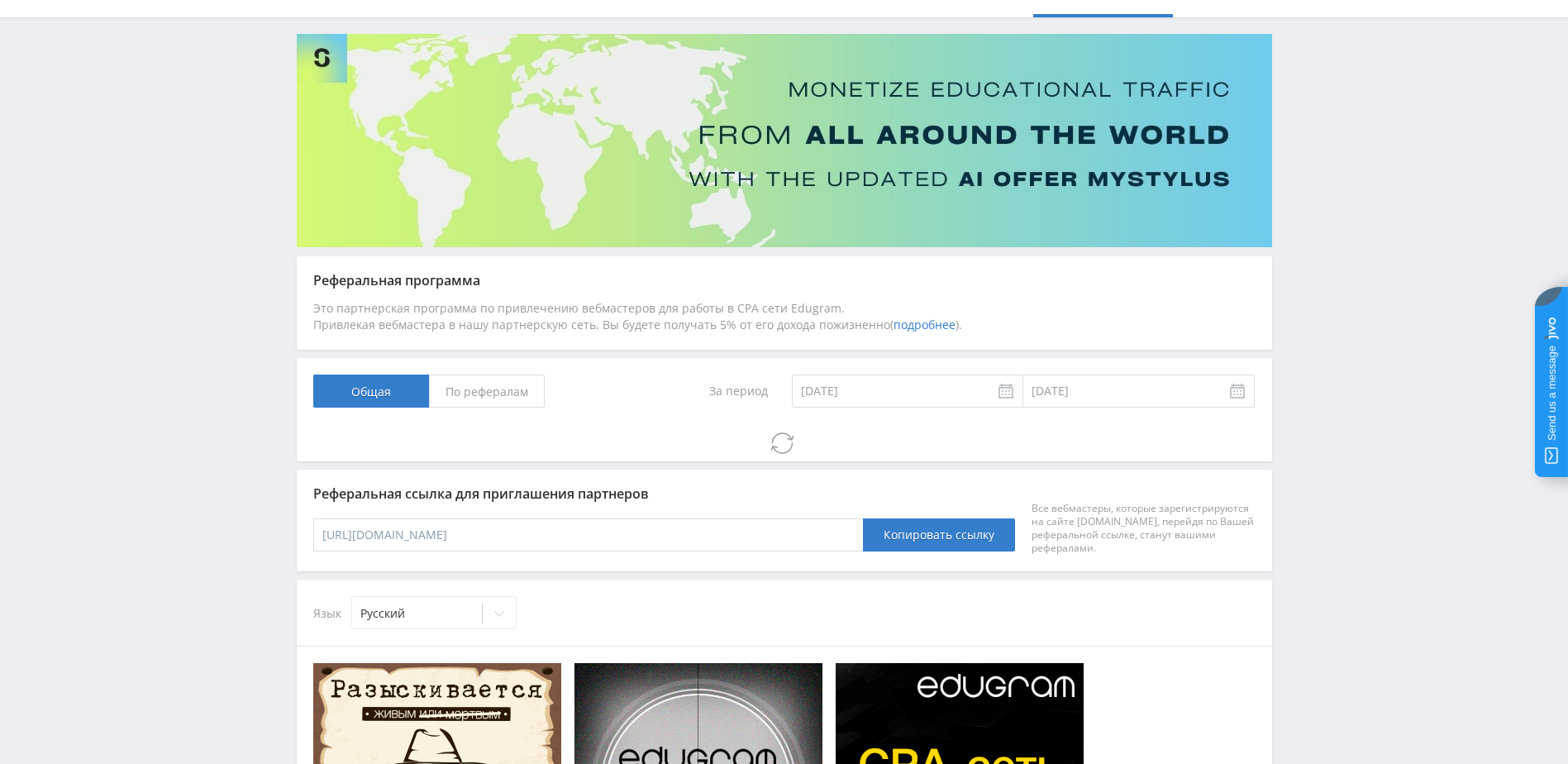
scroll to position [116, 0]
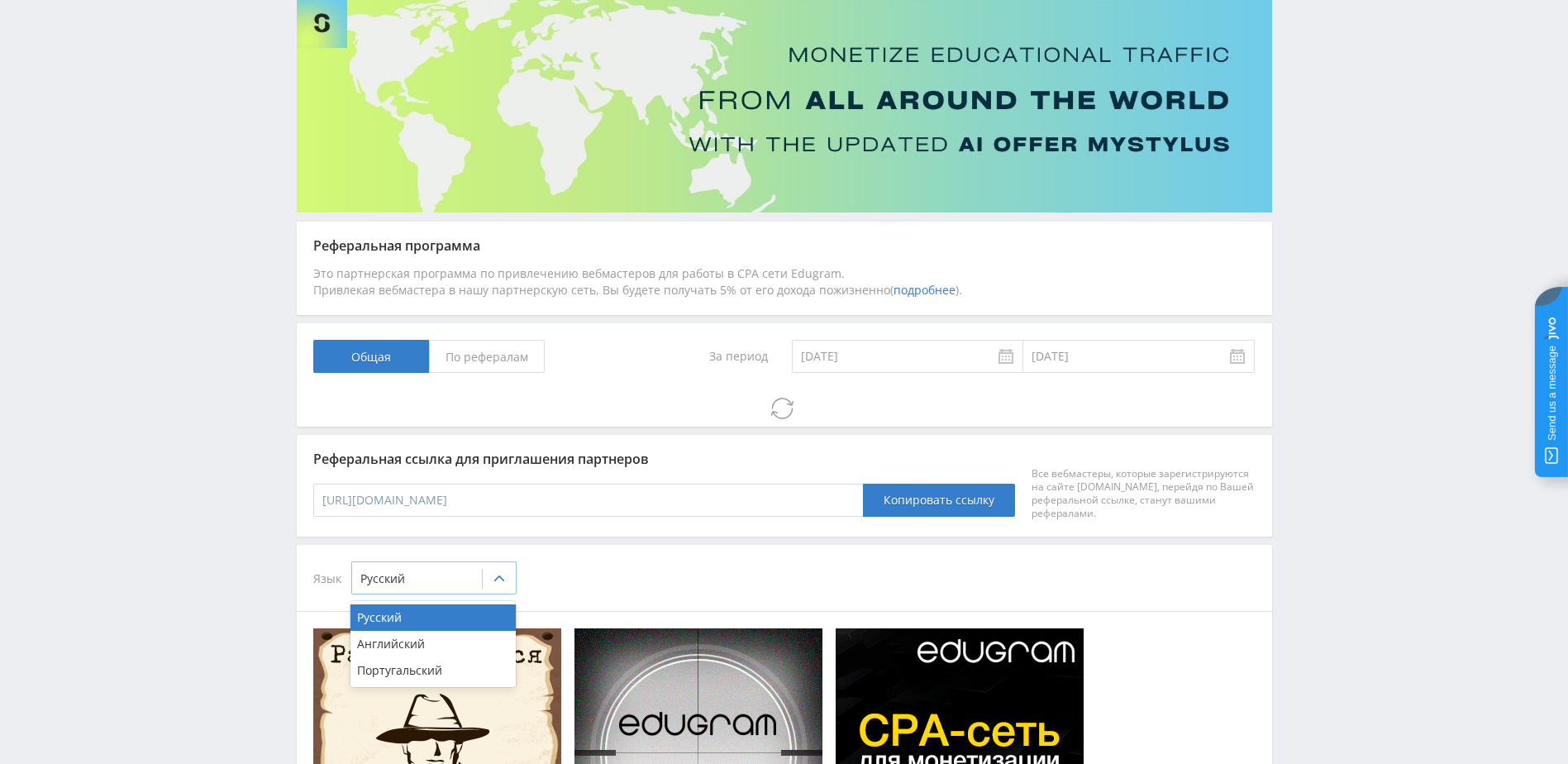
click at [493, 584] on icon at bounding box center [499, 579] width 13 height 13
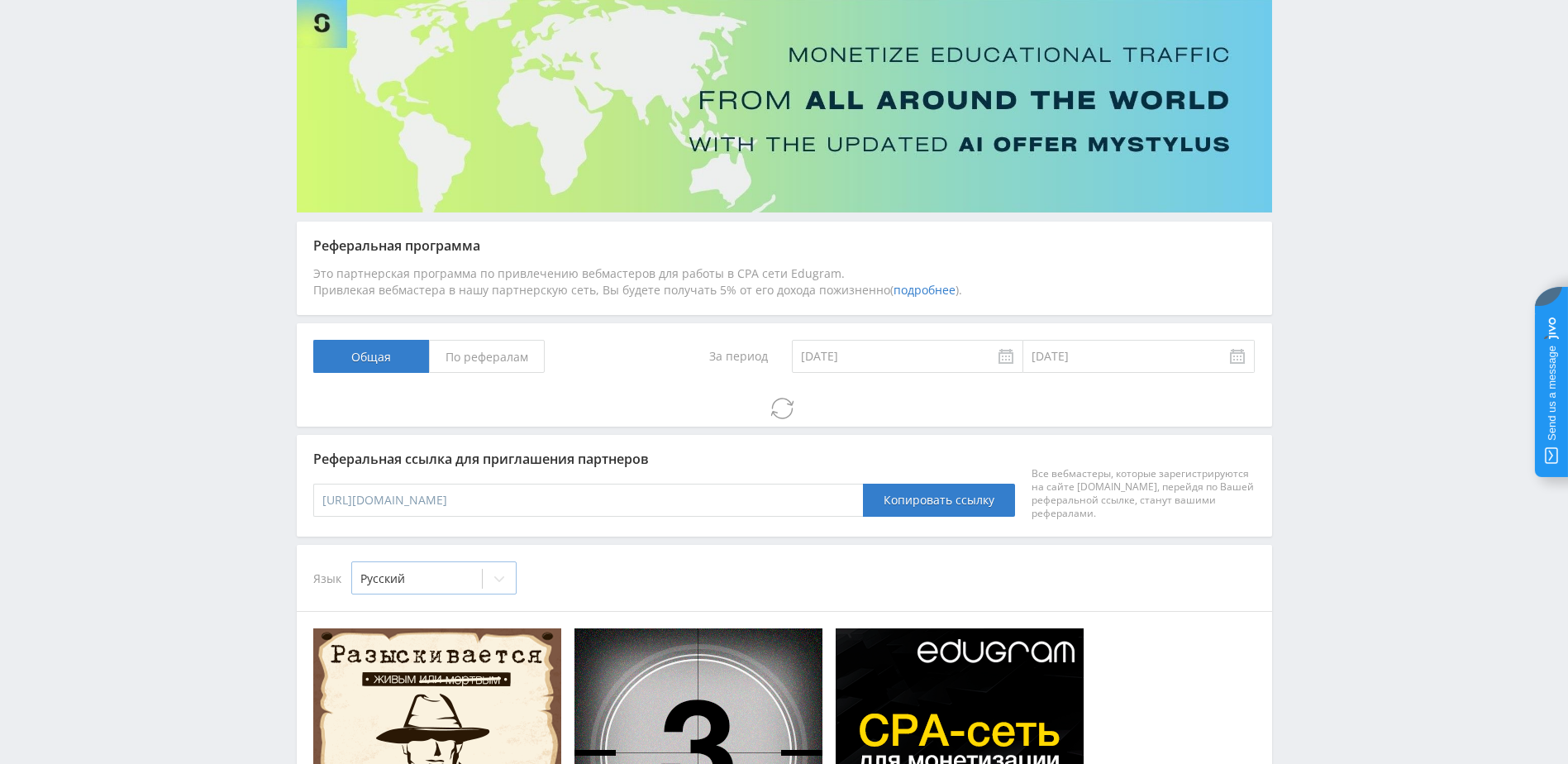
click at [492, 584] on div at bounding box center [498, 578] width 33 height 33
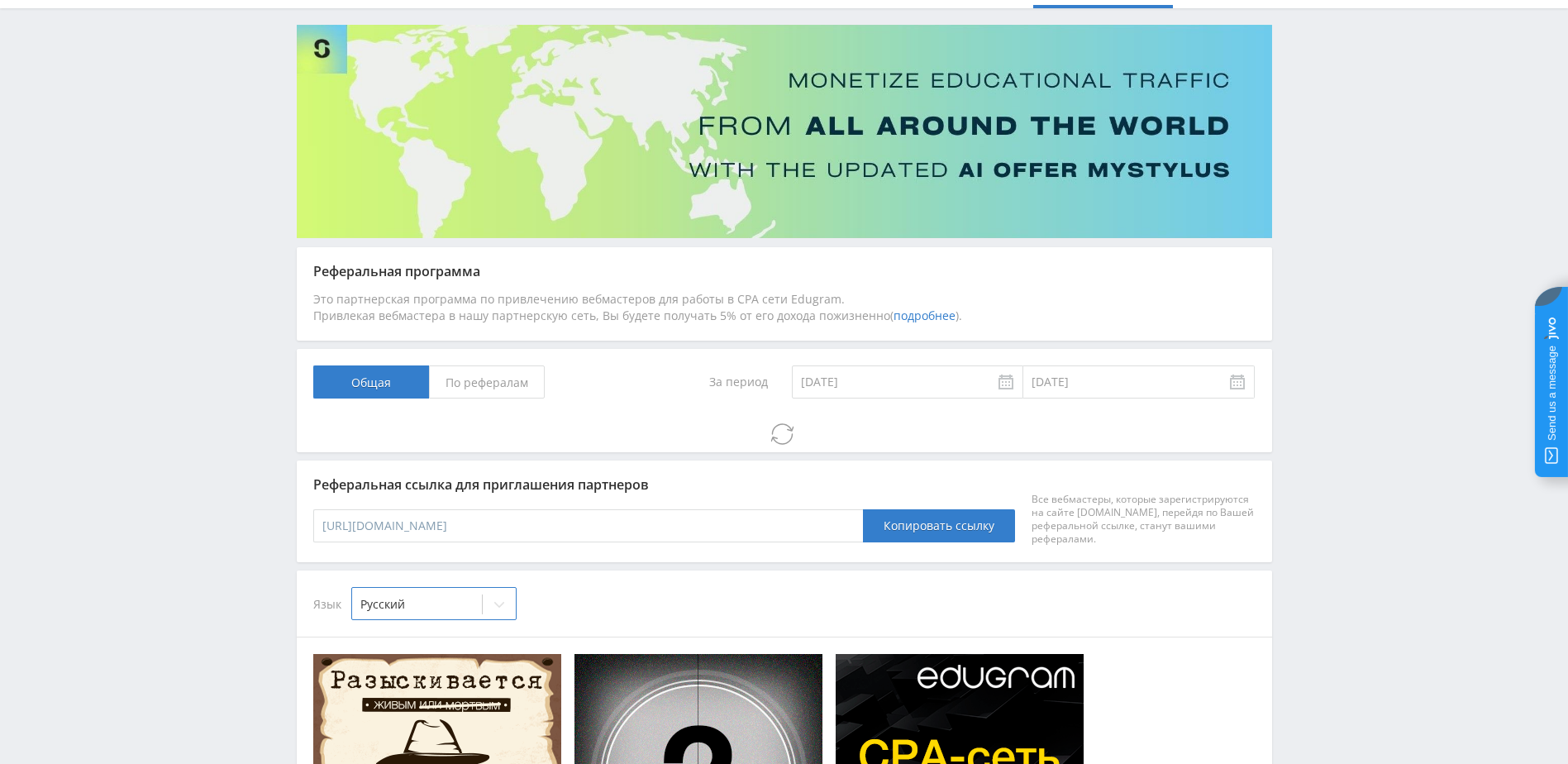
scroll to position [0, 0]
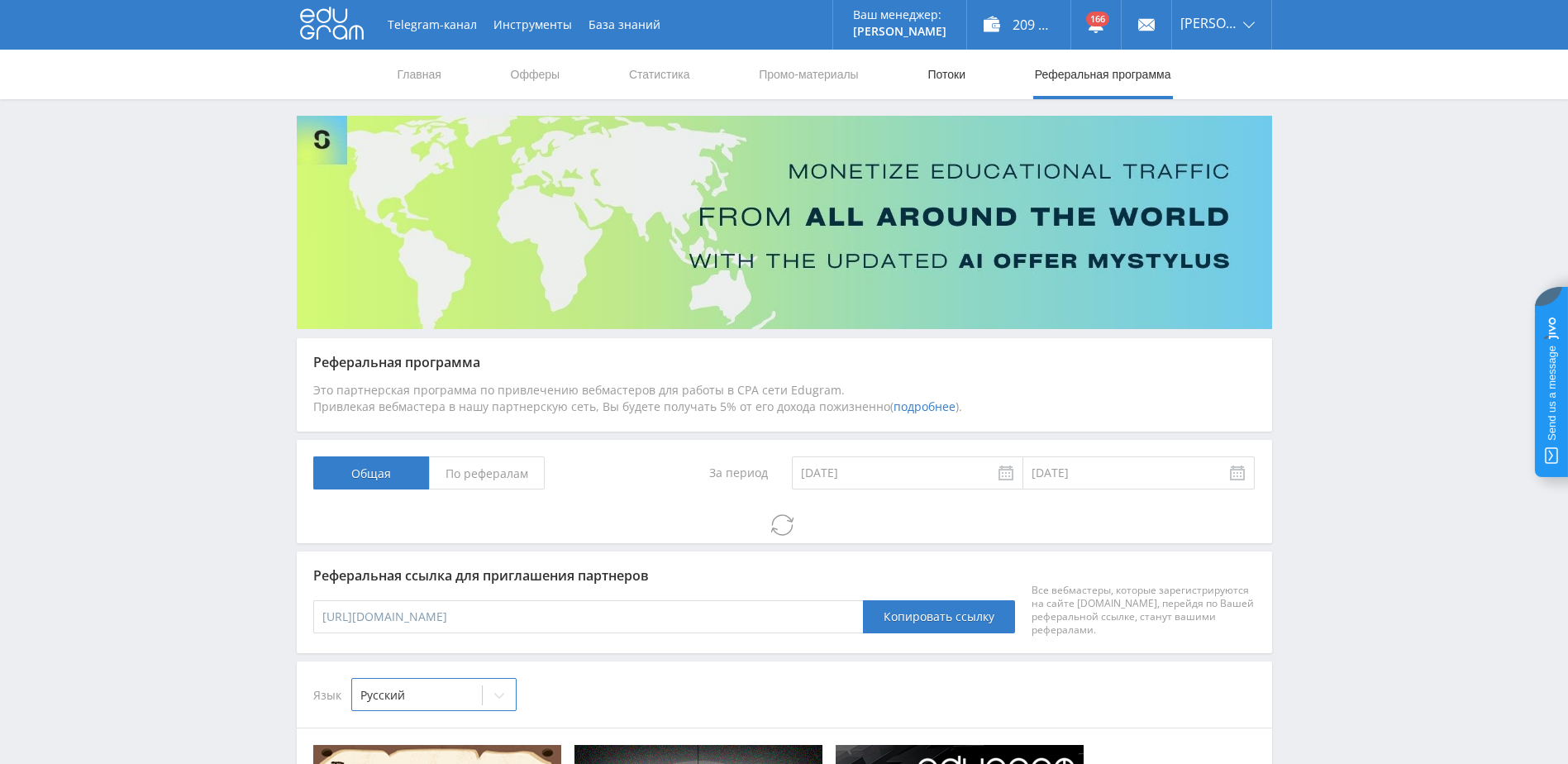
click at [963, 73] on link "Потоки" at bounding box center [947, 74] width 41 height 50
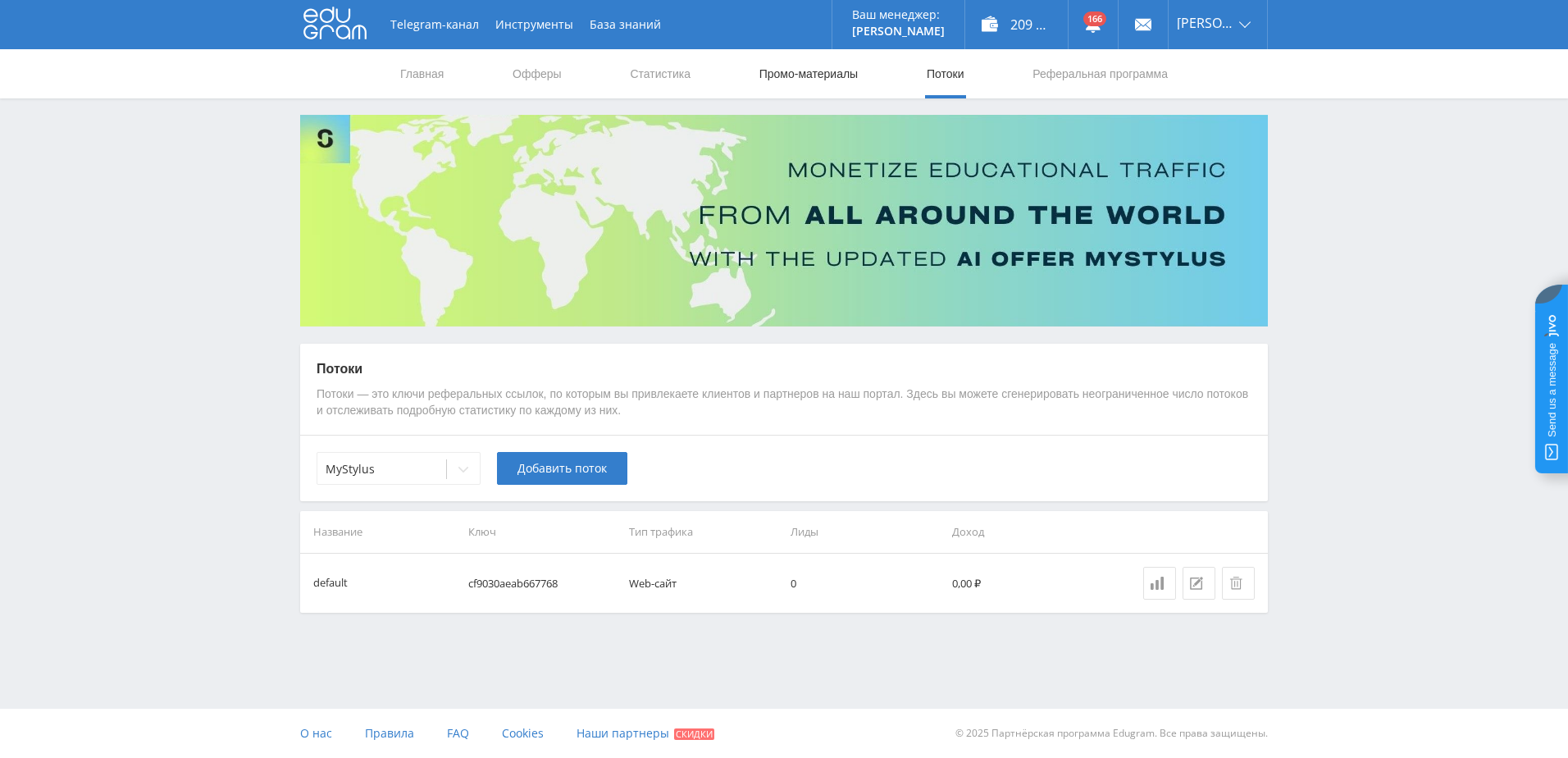
click at [788, 75] on link "Промо-материалы" at bounding box center [808, 74] width 101 height 49
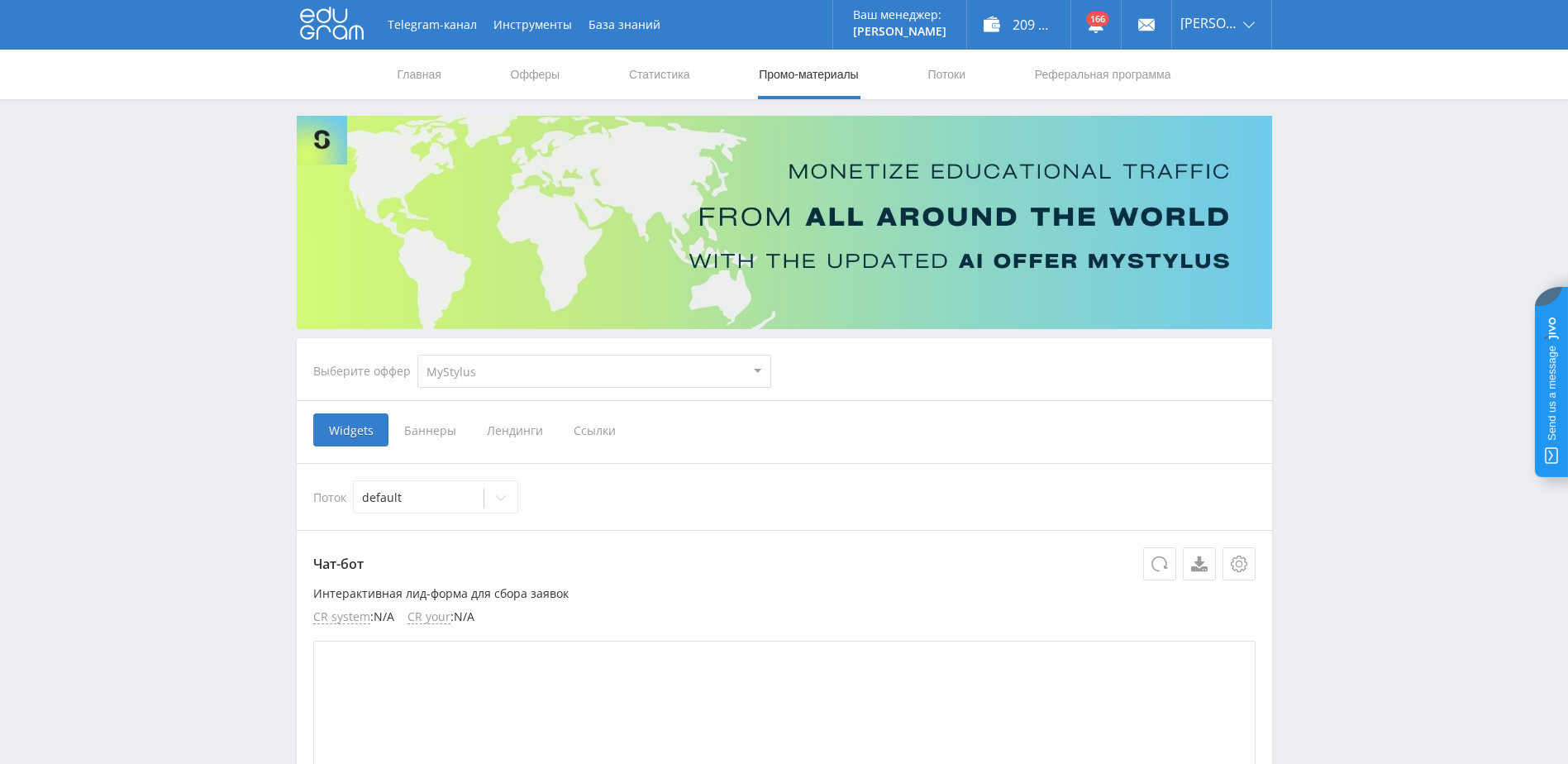
click at [578, 372] on select "MyStylus MyStylus - Revshare Кампус AI Studybay Автор24 Studybay Brazil Автор24…" at bounding box center [594, 371] width 354 height 33
select select "376"
click at [418, 355] on select "MyStylus MyStylus - Revshare Кампус AI Studybay Автор24 Studybay Brazil Автор24…" at bounding box center [594, 371] width 354 height 33
select select "376"
click at [437, 432] on span "Ссылки" at bounding box center [425, 429] width 73 height 33
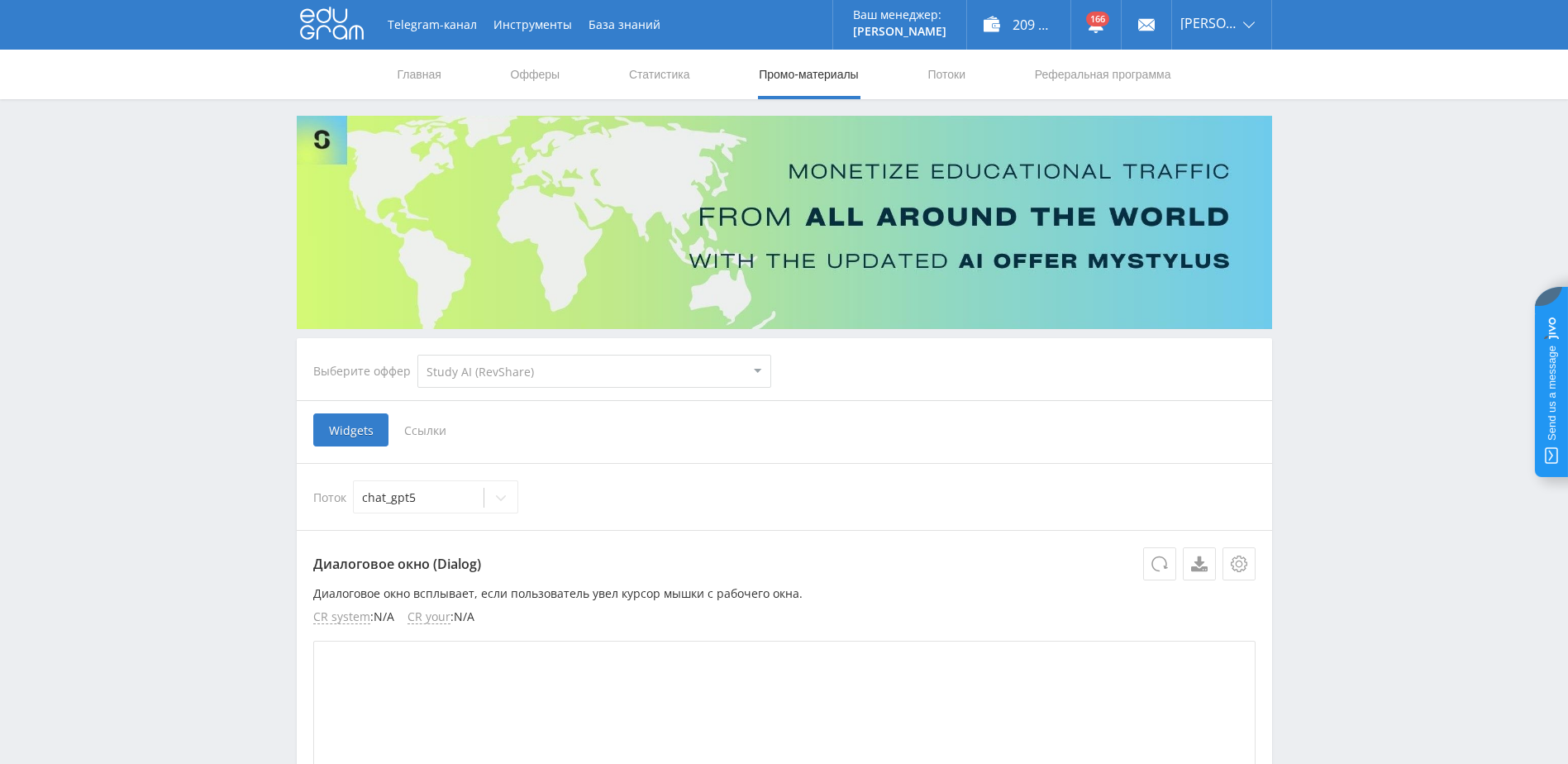
click at [0, 0] on input "Ссылки" at bounding box center [0, 0] width 0 height 0
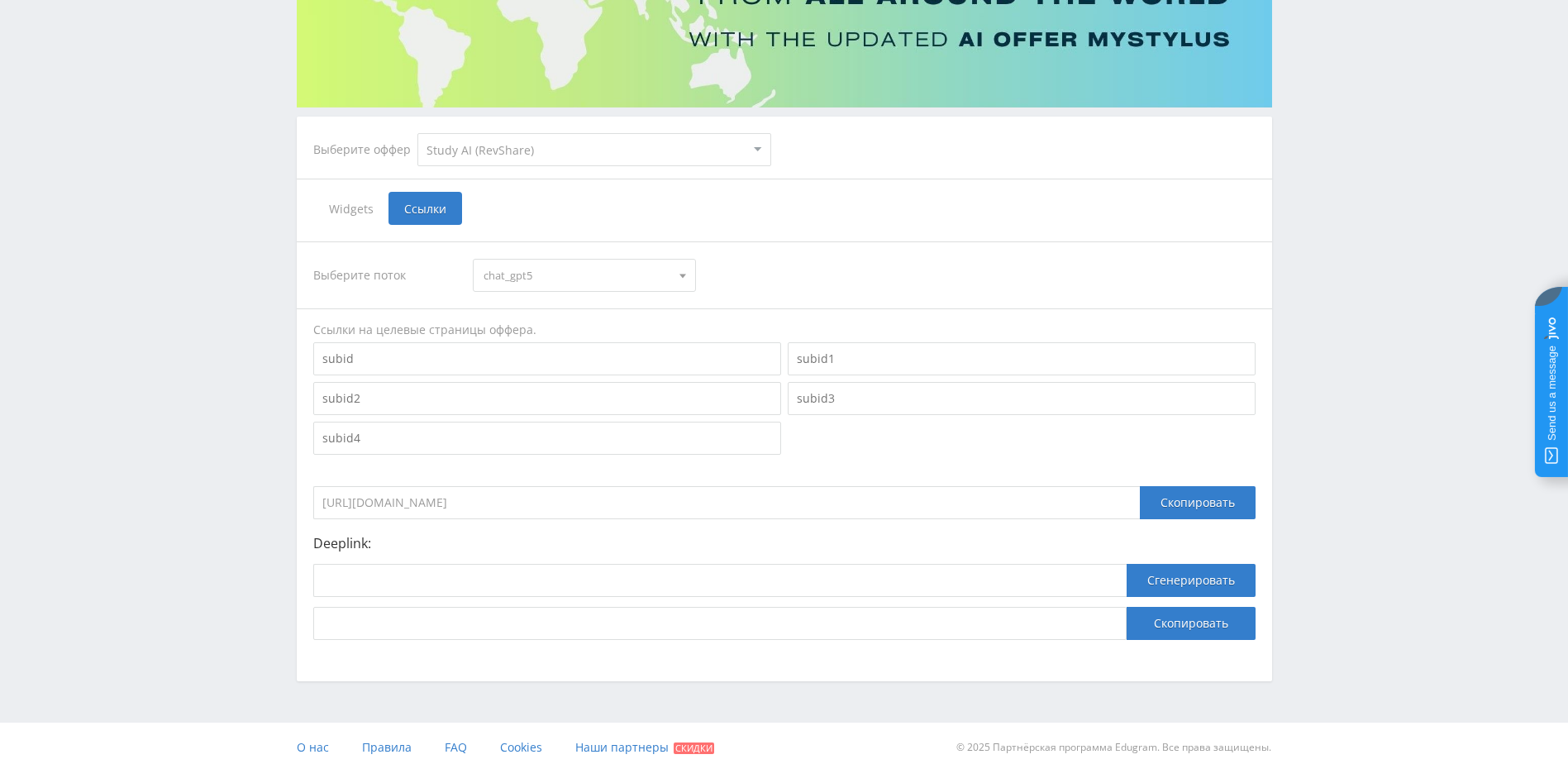
scroll to position [230, 0]
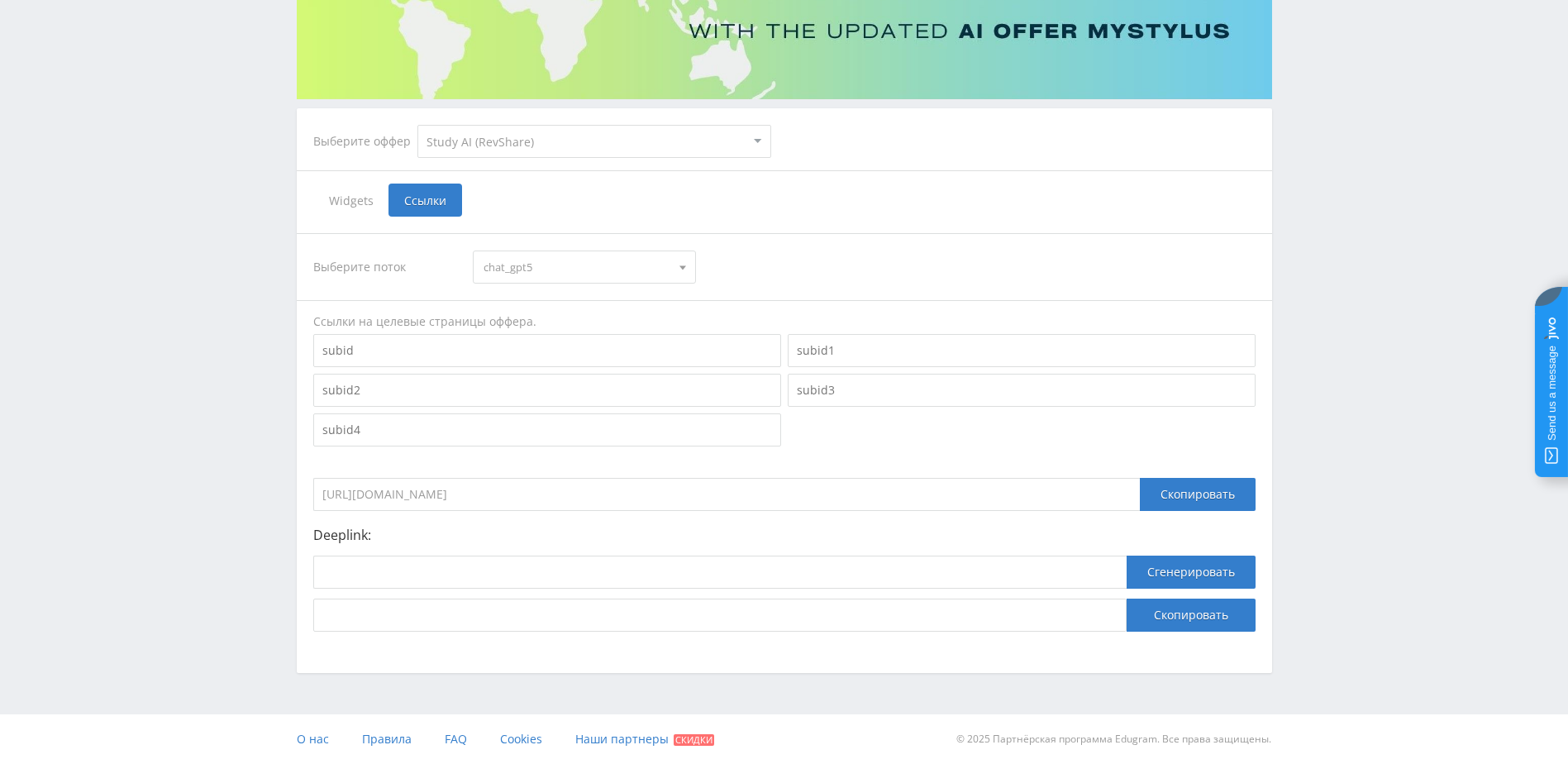
click at [635, 267] on span "chat_gpt5" at bounding box center [576, 267] width 187 height 31
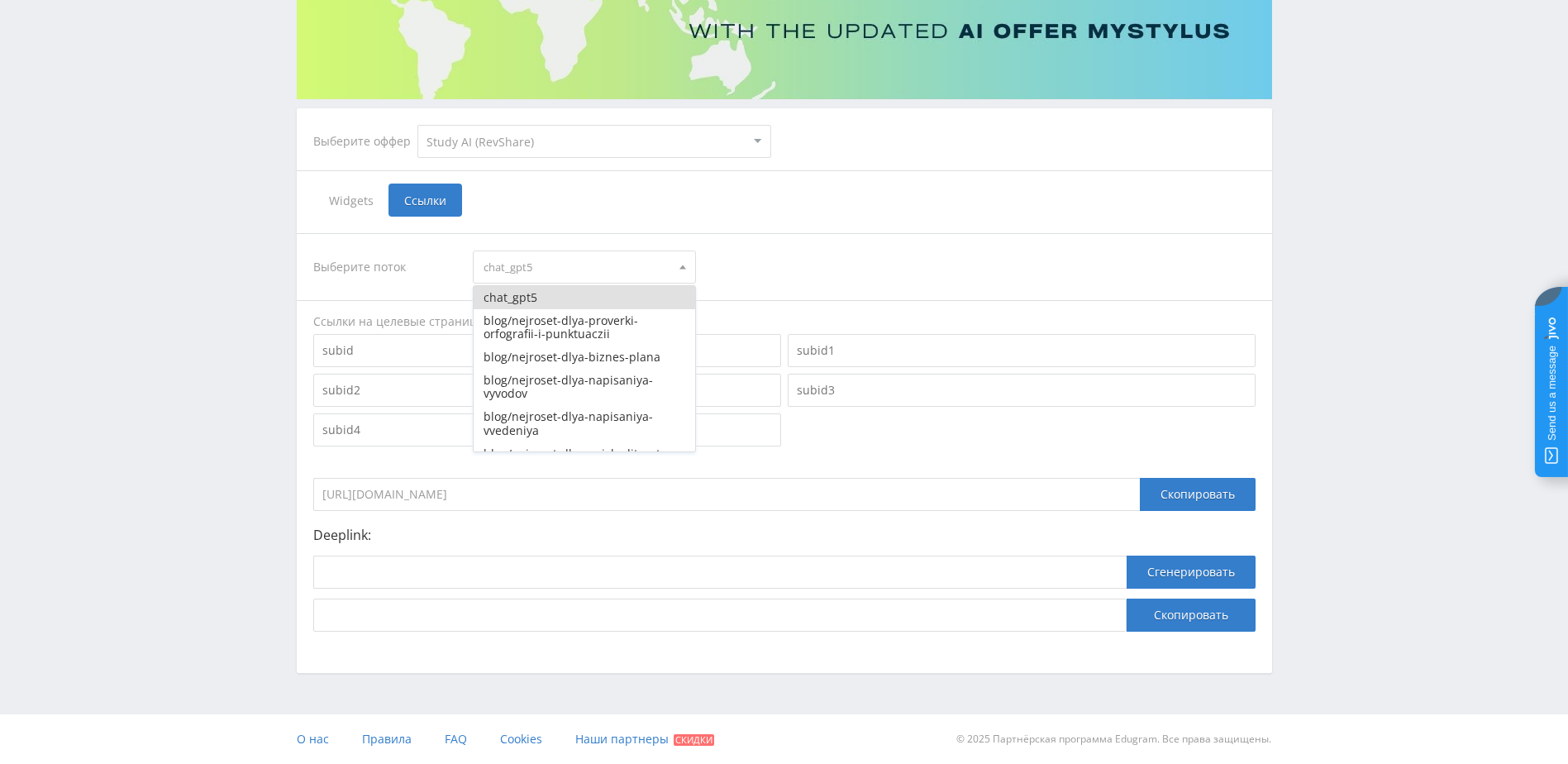
click at [638, 260] on span "chat_gpt5" at bounding box center [576, 267] width 187 height 31
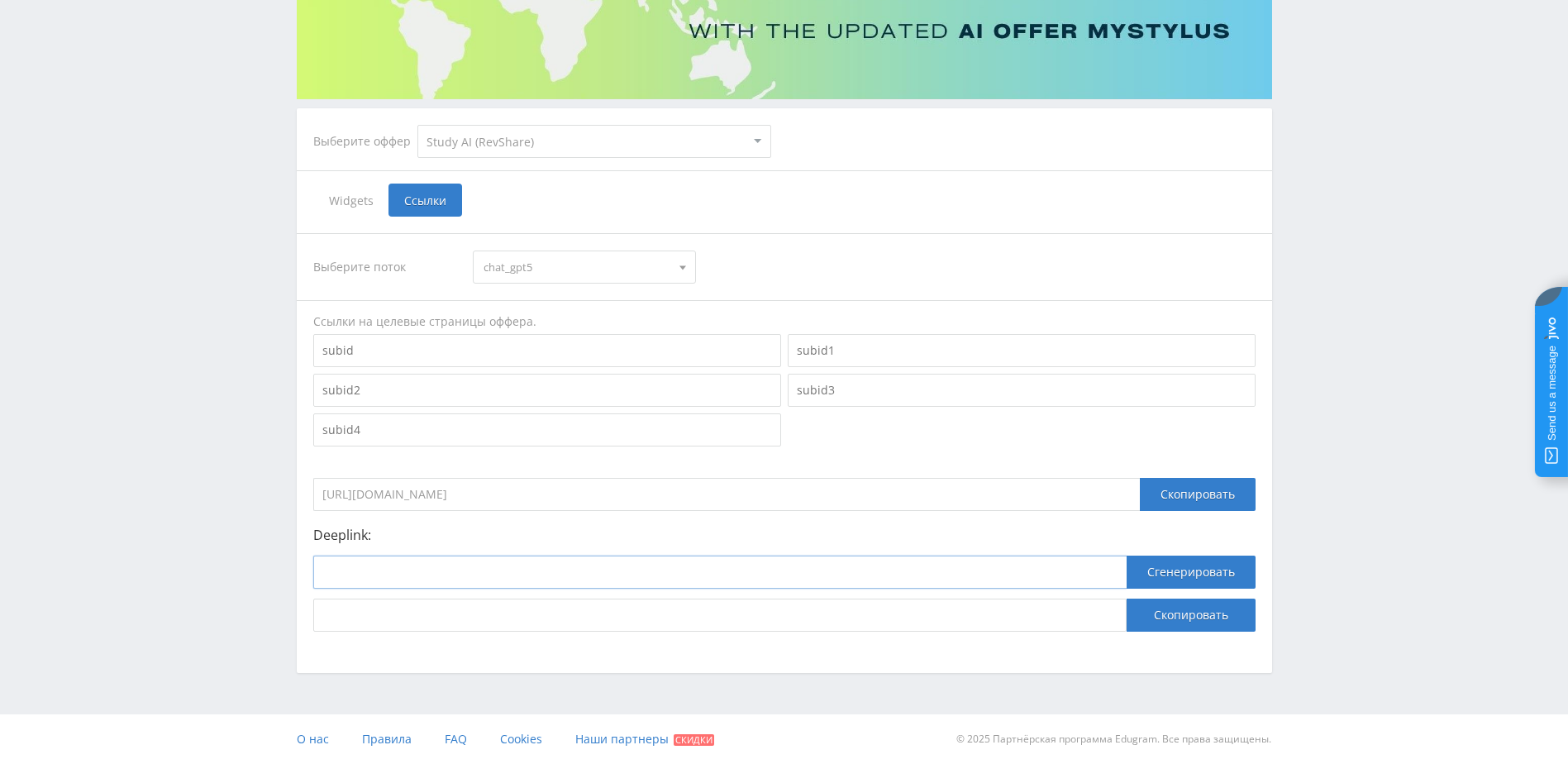
click at [567, 579] on input at bounding box center [720, 572] width 814 height 33
paste input "d162d1f7de8dac0c"
type input "d162d1f7de8dac0c"
click at [426, 573] on input at bounding box center [720, 572] width 814 height 33
paste input "https://study24.ai/chat/chat_gpt5"
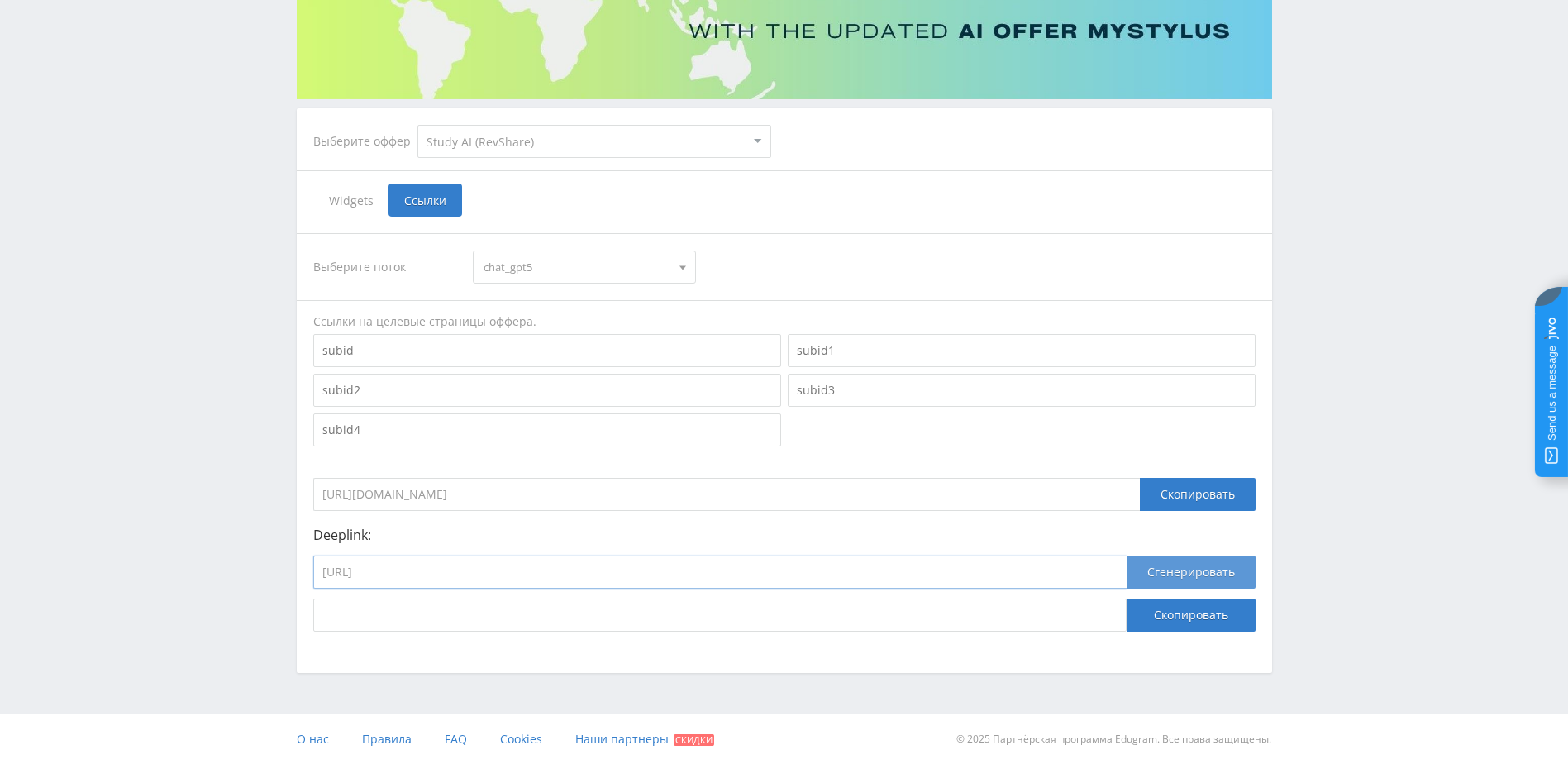
type input "https://study24.ai/chat/chat_gpt5"
click at [1170, 565] on button "Сгенерировать" at bounding box center [1191, 572] width 129 height 33
click at [1179, 615] on button "Скопировать" at bounding box center [1191, 615] width 129 height 33
click at [1200, 611] on button "Скопировать" at bounding box center [1191, 615] width 129 height 33
click at [580, 145] on select "MyStylus MyStylus - Revshare Кампус AI Studybay Автор24 Studybay Brazil Автор24…" at bounding box center [594, 141] width 354 height 33
